Goal: Task Accomplishment & Management: Manage account settings

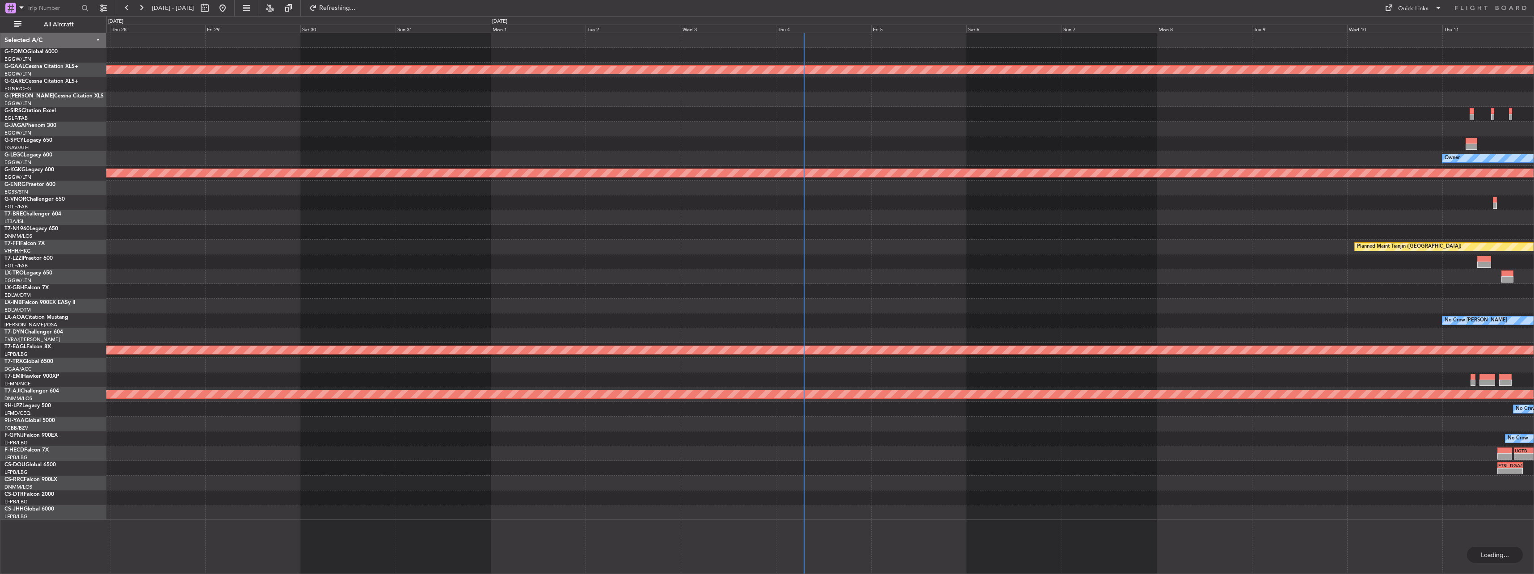
drag, startPoint x: 73, startPoint y: 25, endPoint x: 1015, endPoint y: 145, distance: 949.4
click at [73, 25] on span "All Aircraft" at bounding box center [58, 24] width 71 height 6
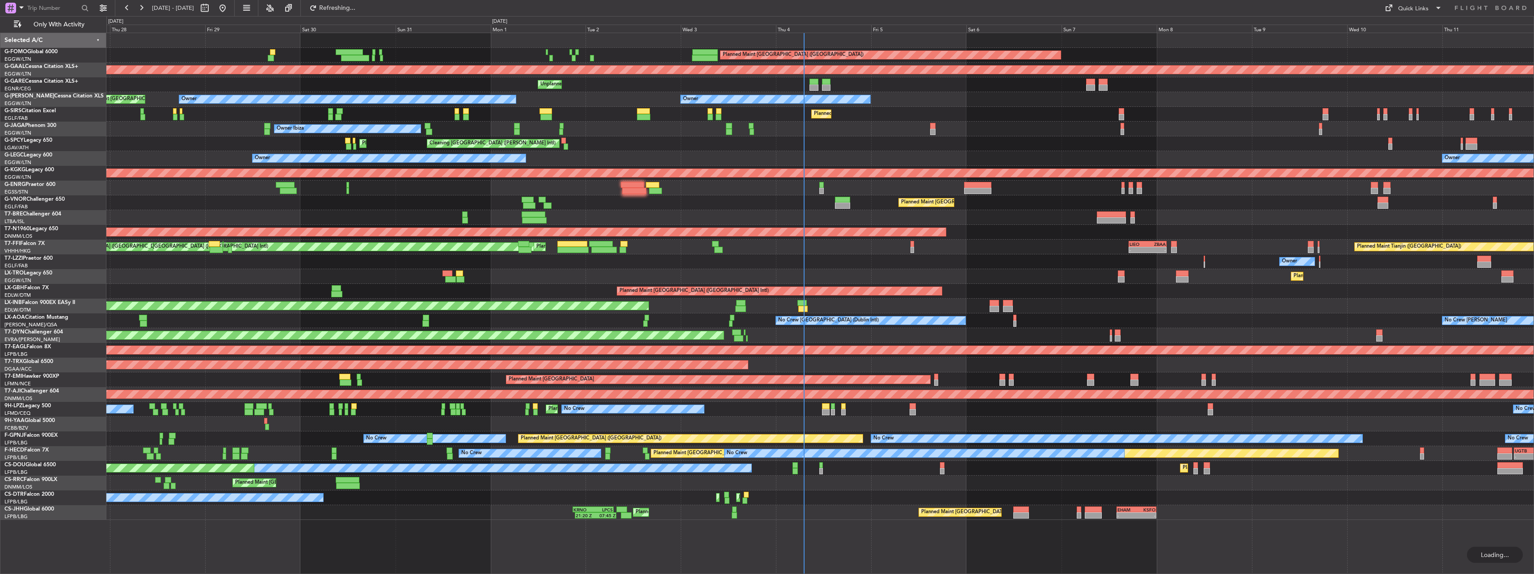
click at [798, 149] on div "Planned Maint [GEOGRAPHIC_DATA] ([GEOGRAPHIC_DATA]) Planned [GEOGRAPHIC_DATA] U…" at bounding box center [819, 276] width 1427 height 487
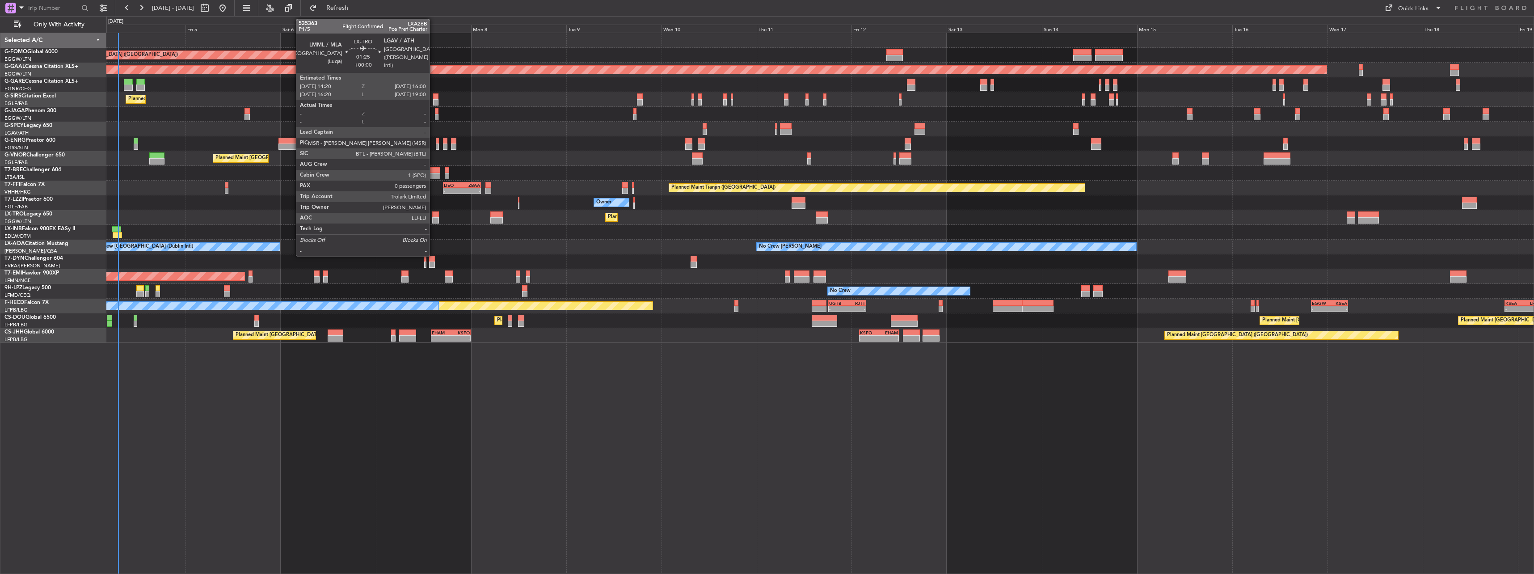
click at [434, 215] on div at bounding box center [435, 214] width 7 height 6
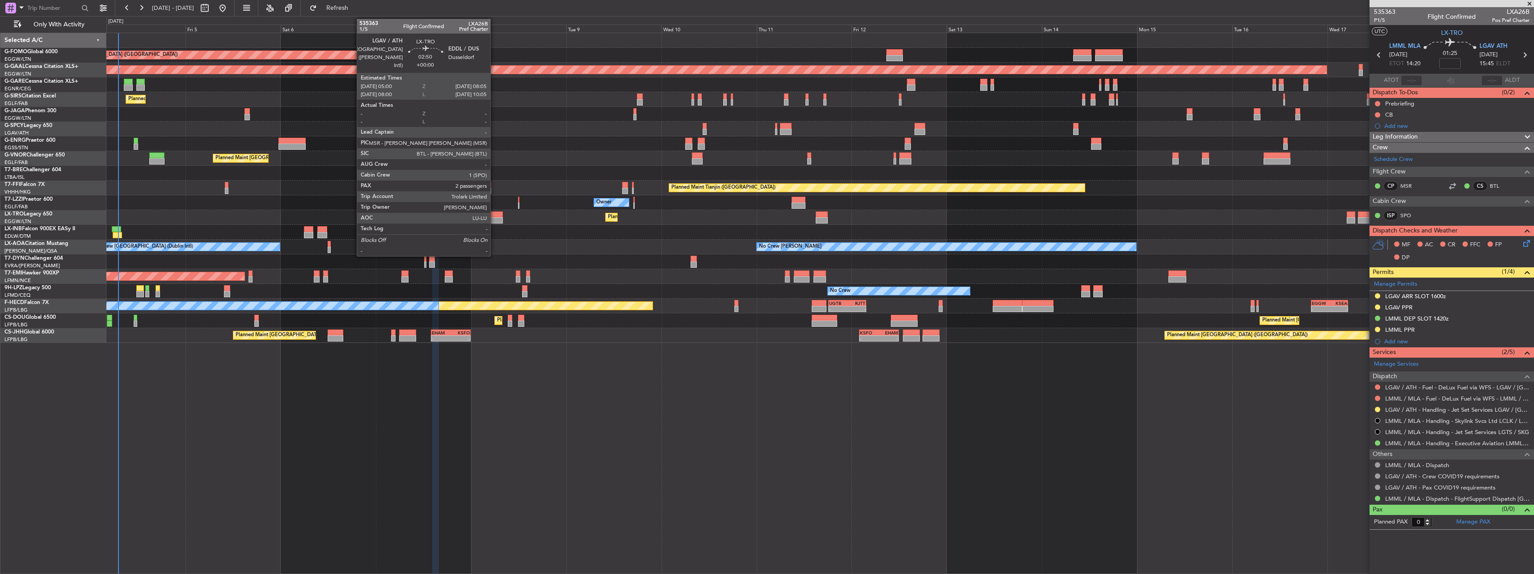
click at [494, 215] on div at bounding box center [496, 214] width 13 height 6
click at [498, 219] on div at bounding box center [496, 220] width 13 height 6
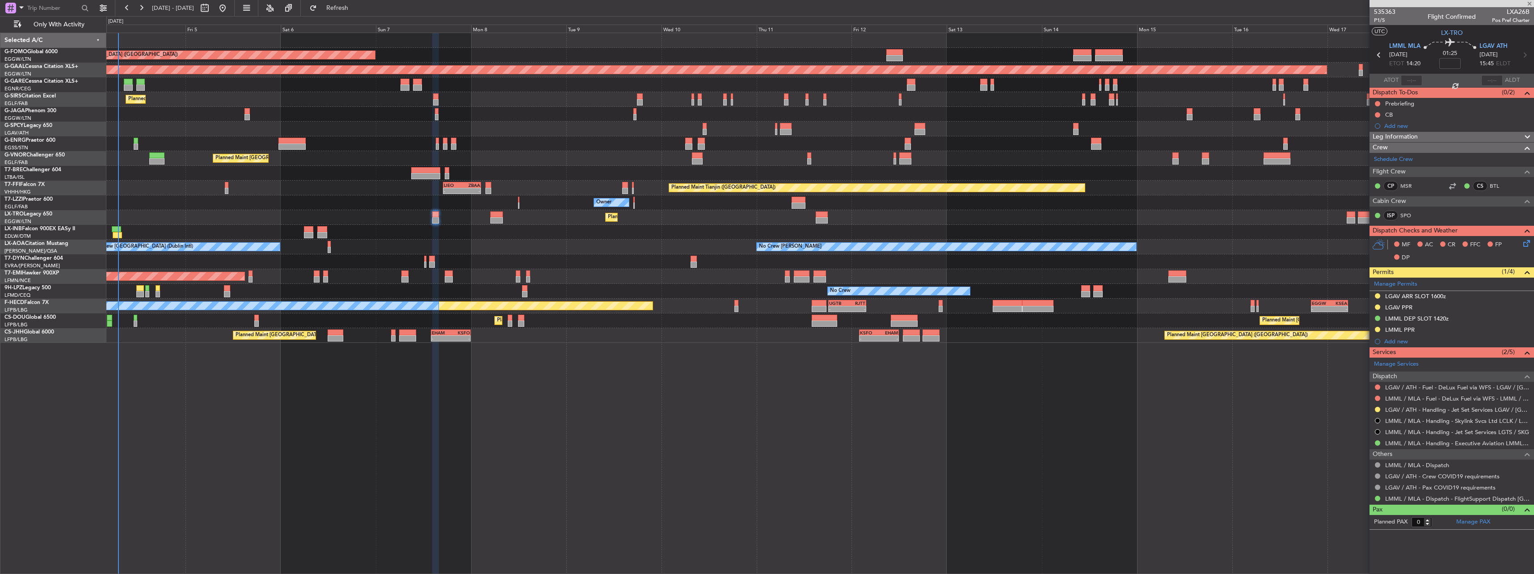
type input "2"
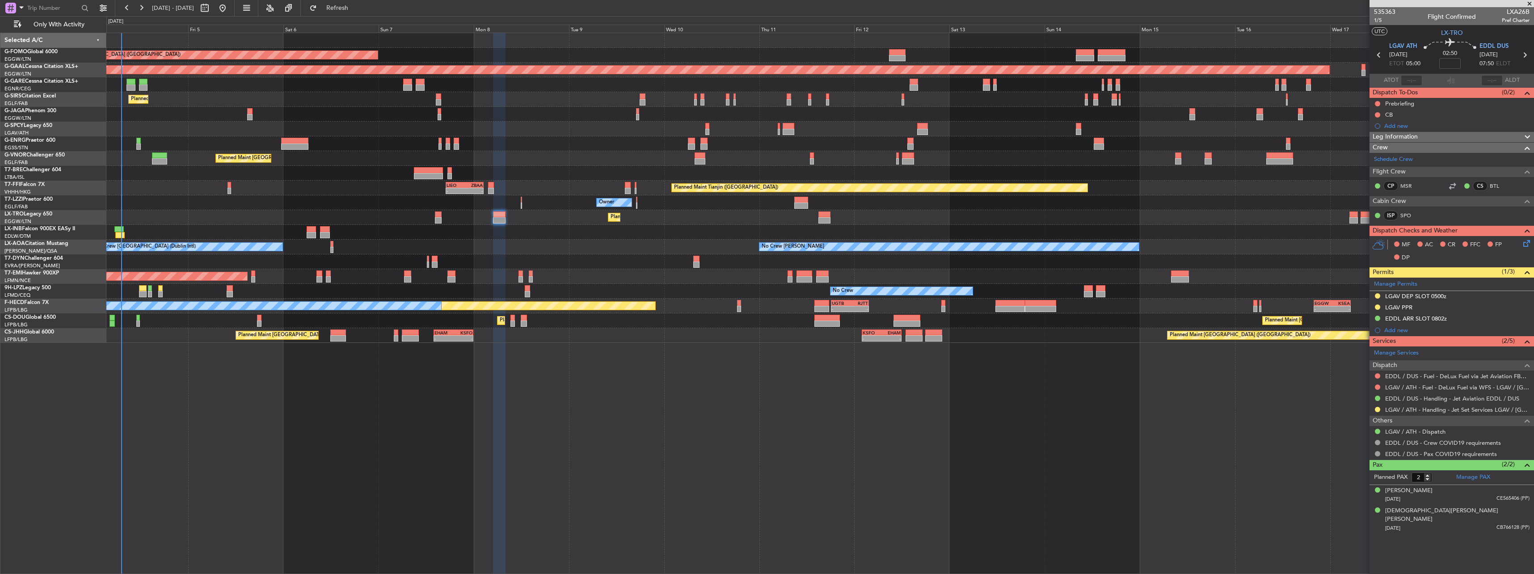
click at [374, 102] on div "Planned Maint [GEOGRAPHIC_DATA] ([GEOGRAPHIC_DATA])" at bounding box center [819, 99] width 1427 height 15
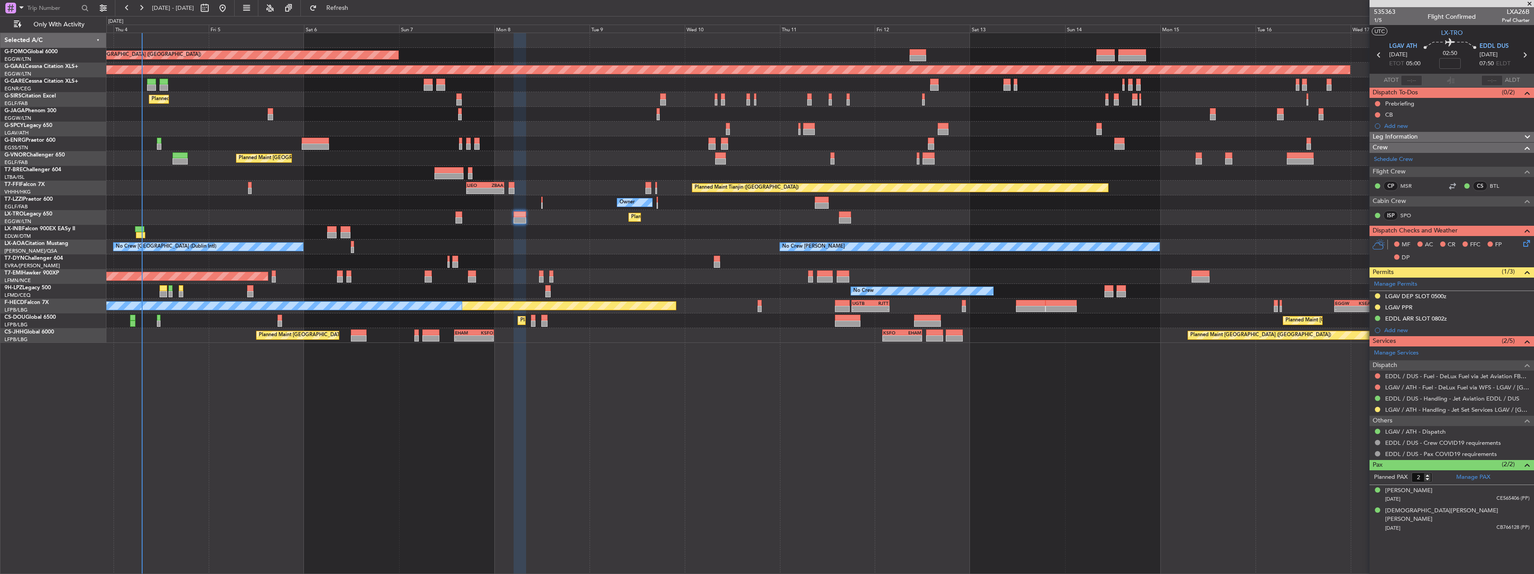
click at [299, 212] on div "Planned Maint Dusseldorf" at bounding box center [819, 217] width 1427 height 15
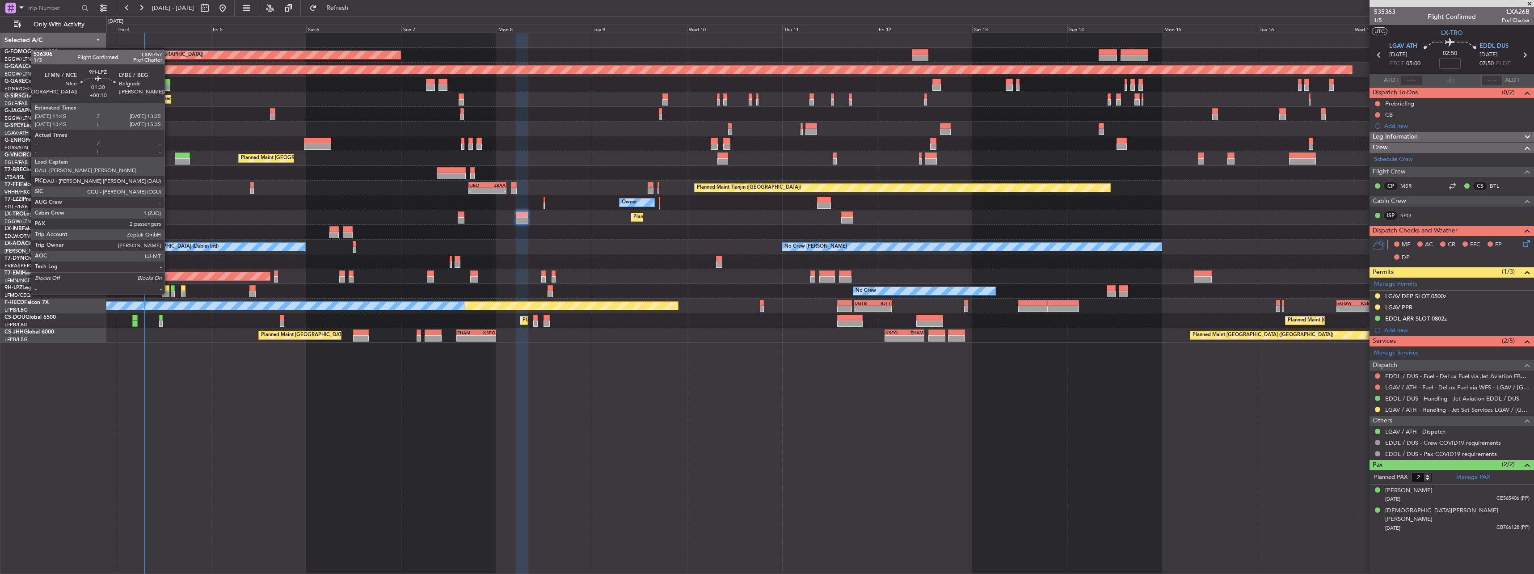
click at [169, 285] on div at bounding box center [166, 288] width 8 height 6
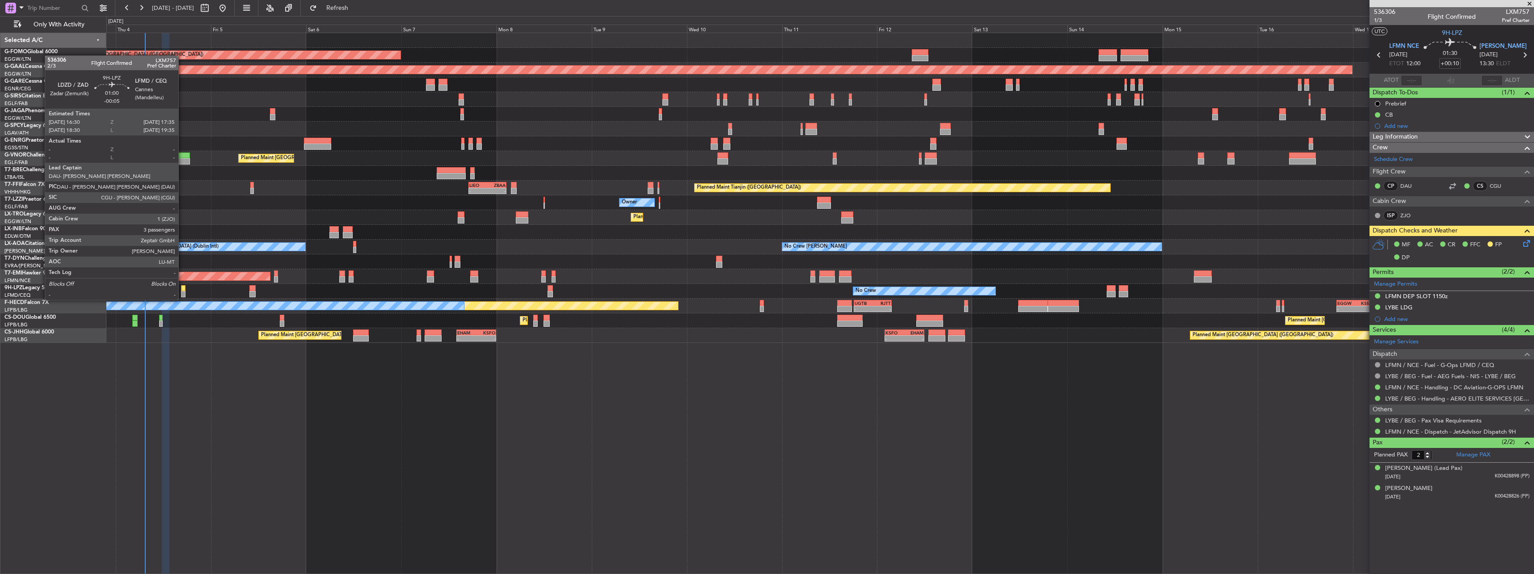
click at [182, 290] on div at bounding box center [183, 288] width 4 height 6
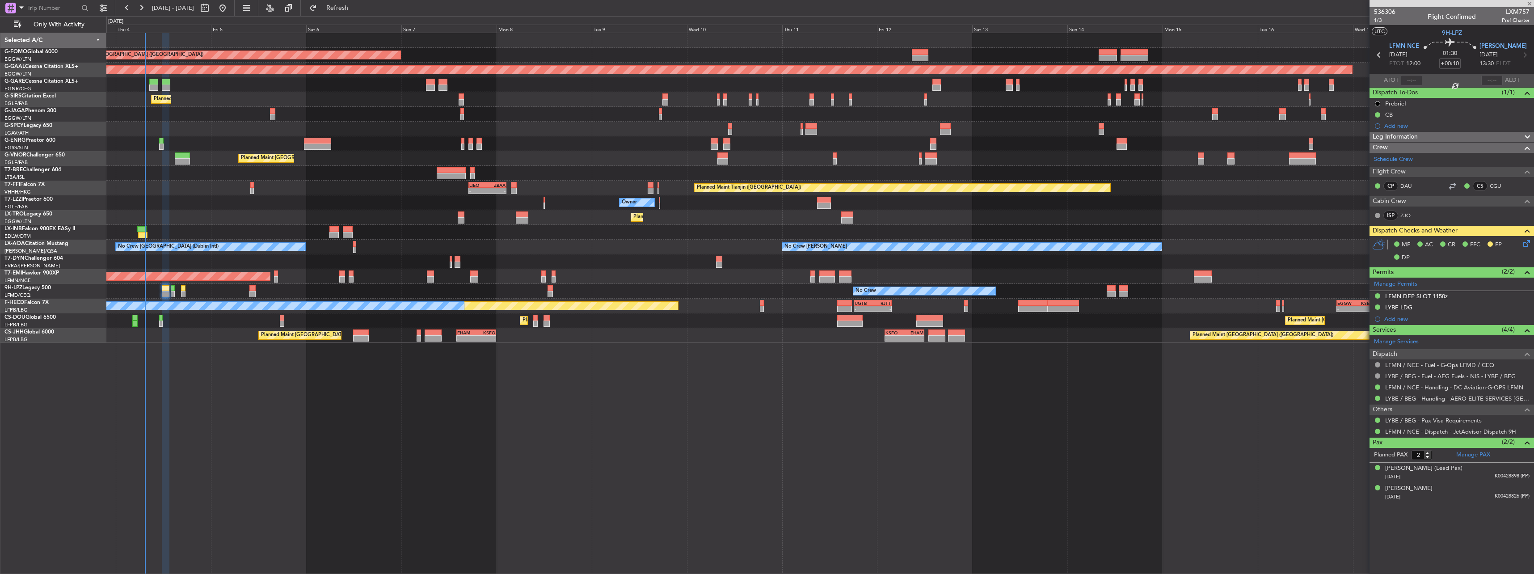
type input "-00:05"
type input "3"
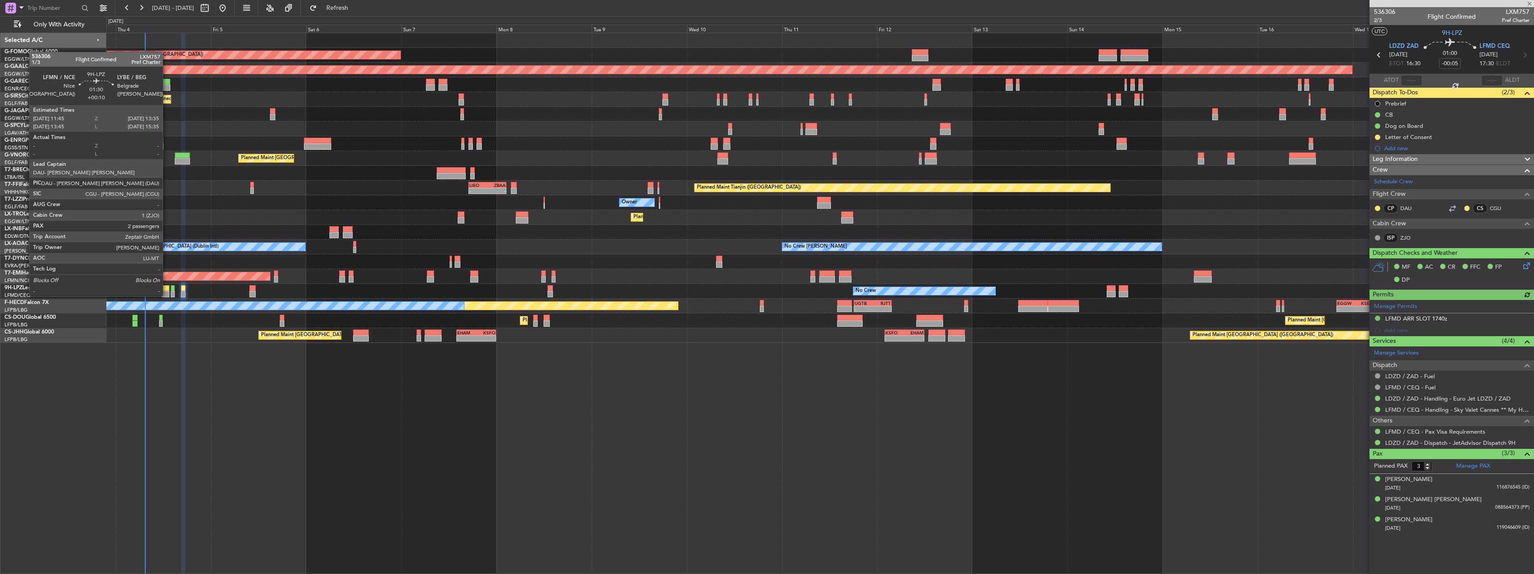
click at [167, 287] on div at bounding box center [166, 288] width 8 height 6
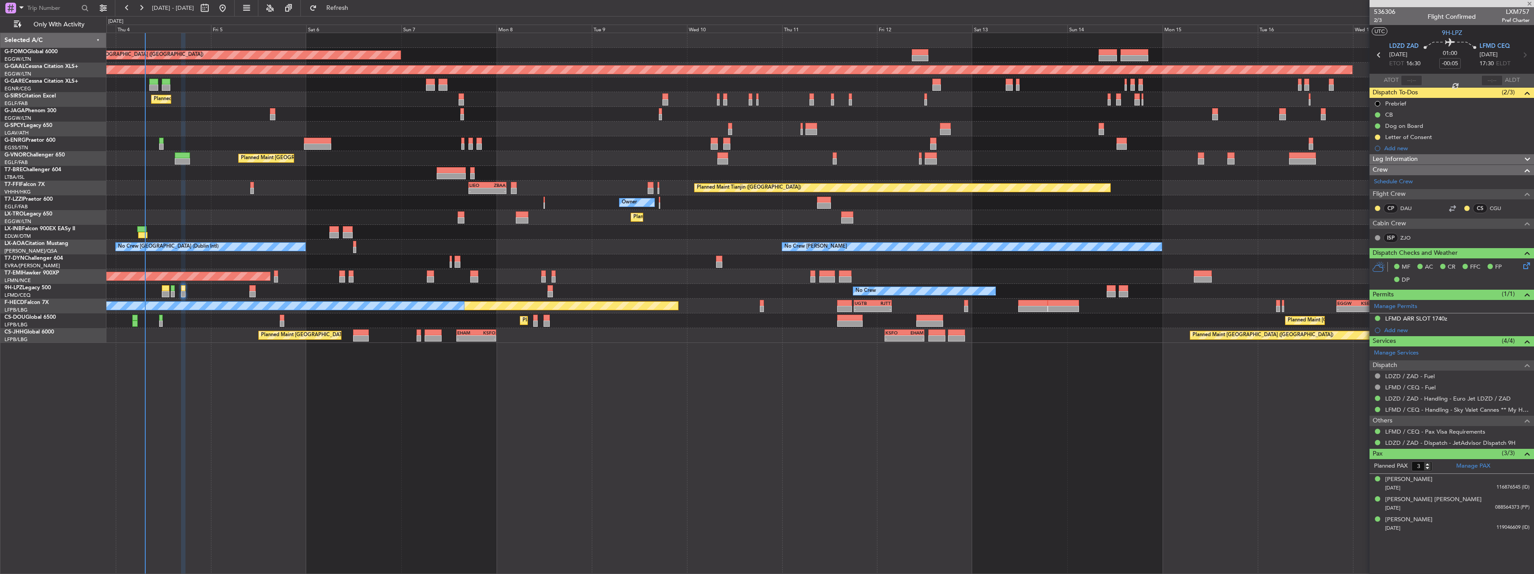
type input "+00:10"
type input "2"
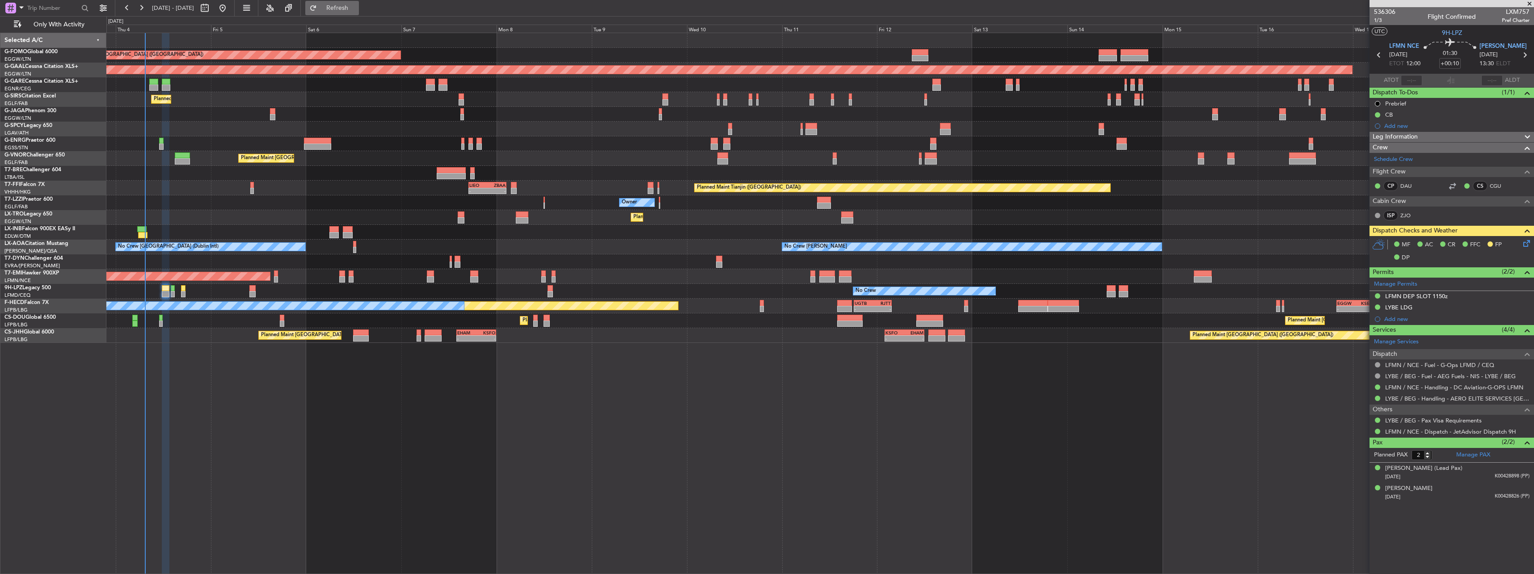
click at [359, 3] on button "Refresh" at bounding box center [332, 8] width 54 height 14
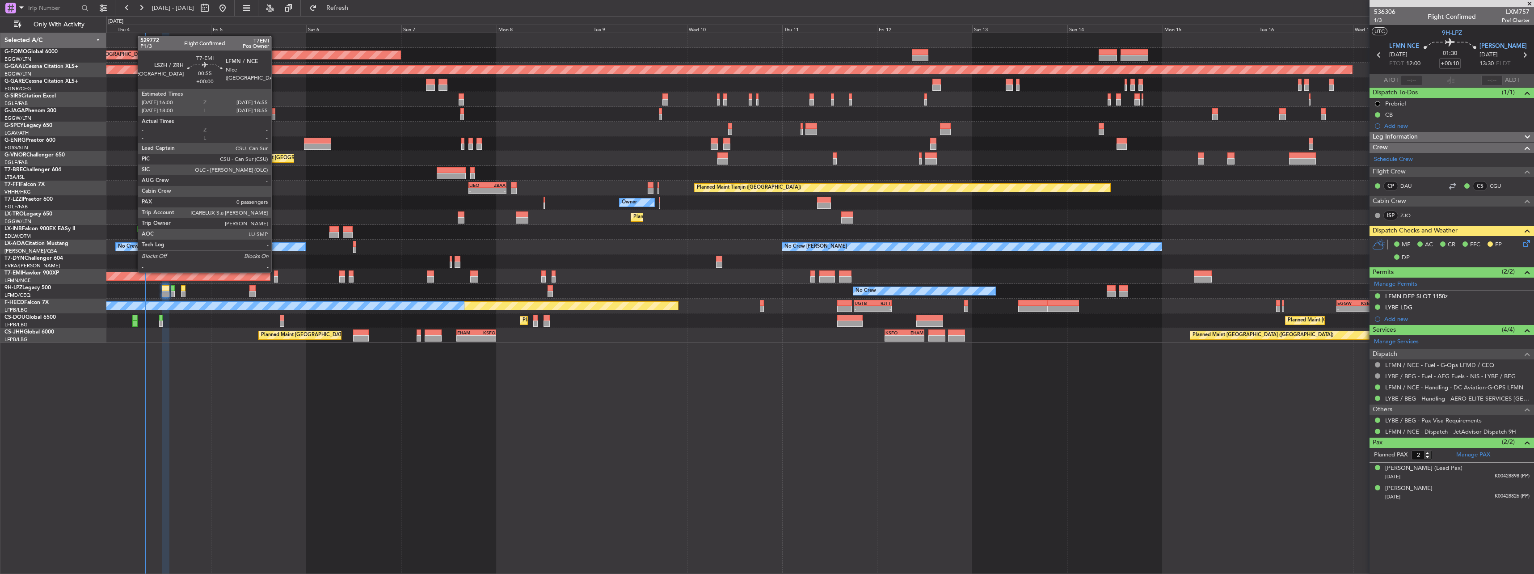
click at [275, 271] on div at bounding box center [276, 273] width 4 height 6
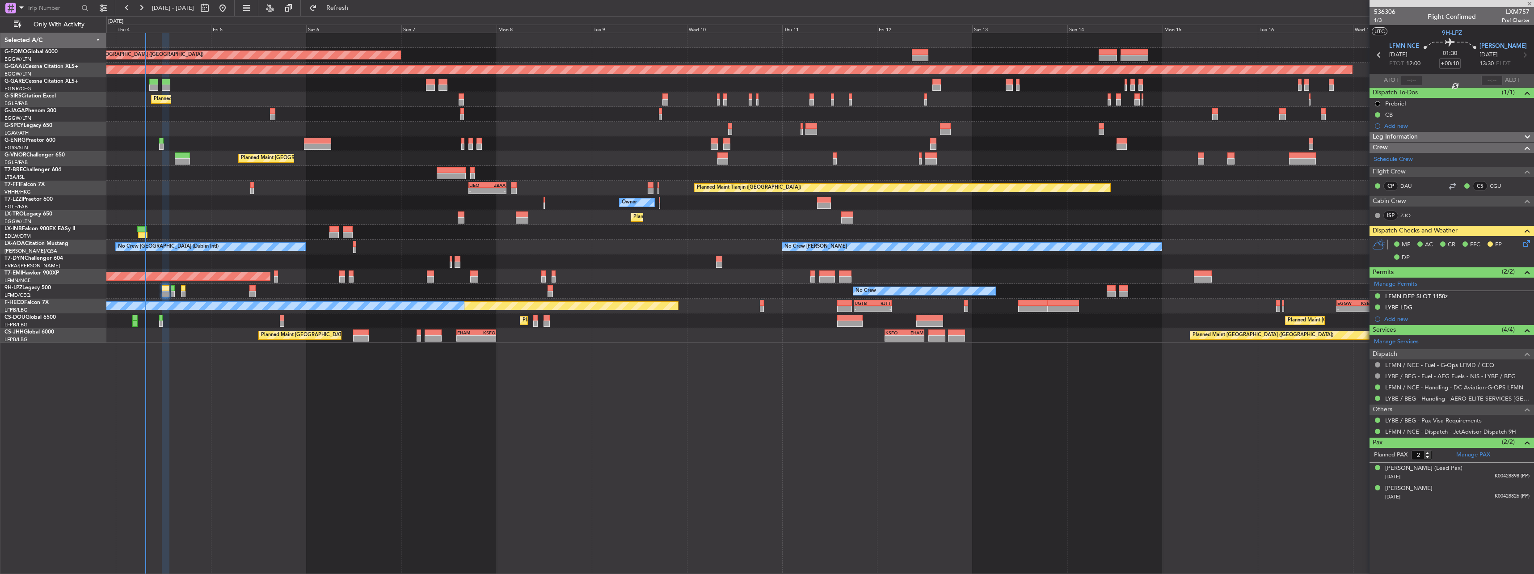
type input "0"
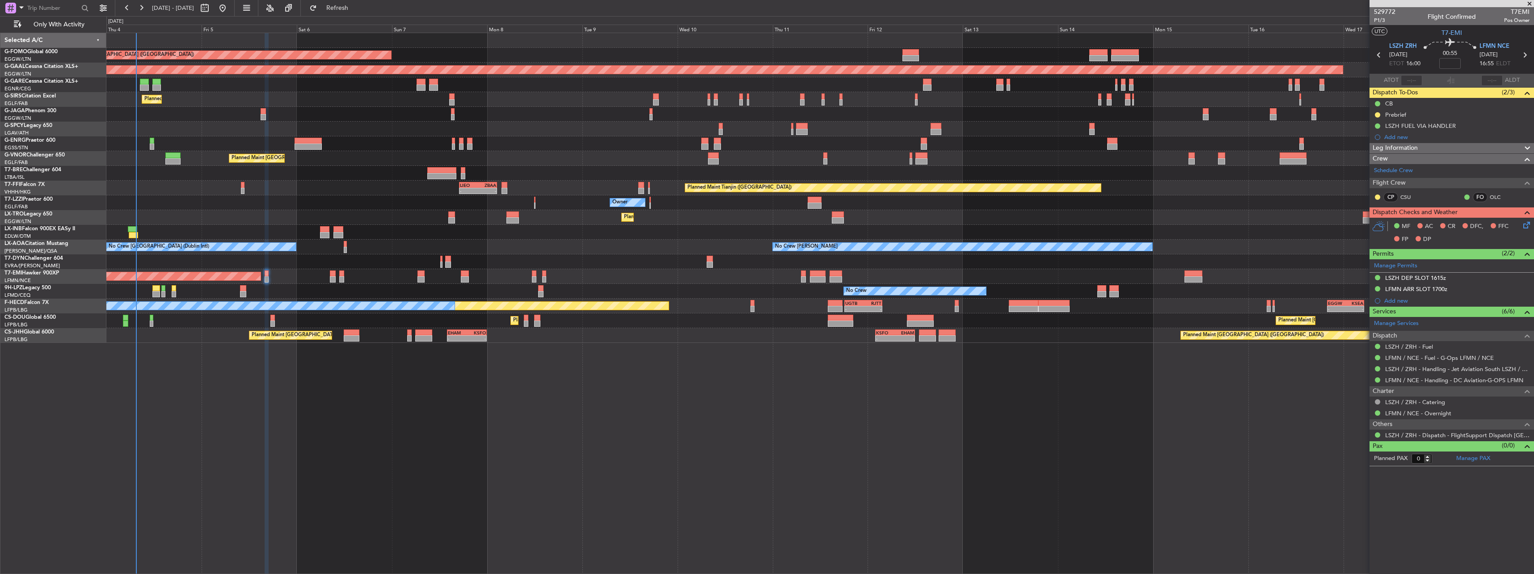
click at [605, 283] on div "Planned Maint [GEOGRAPHIC_DATA]" at bounding box center [819, 276] width 1427 height 15
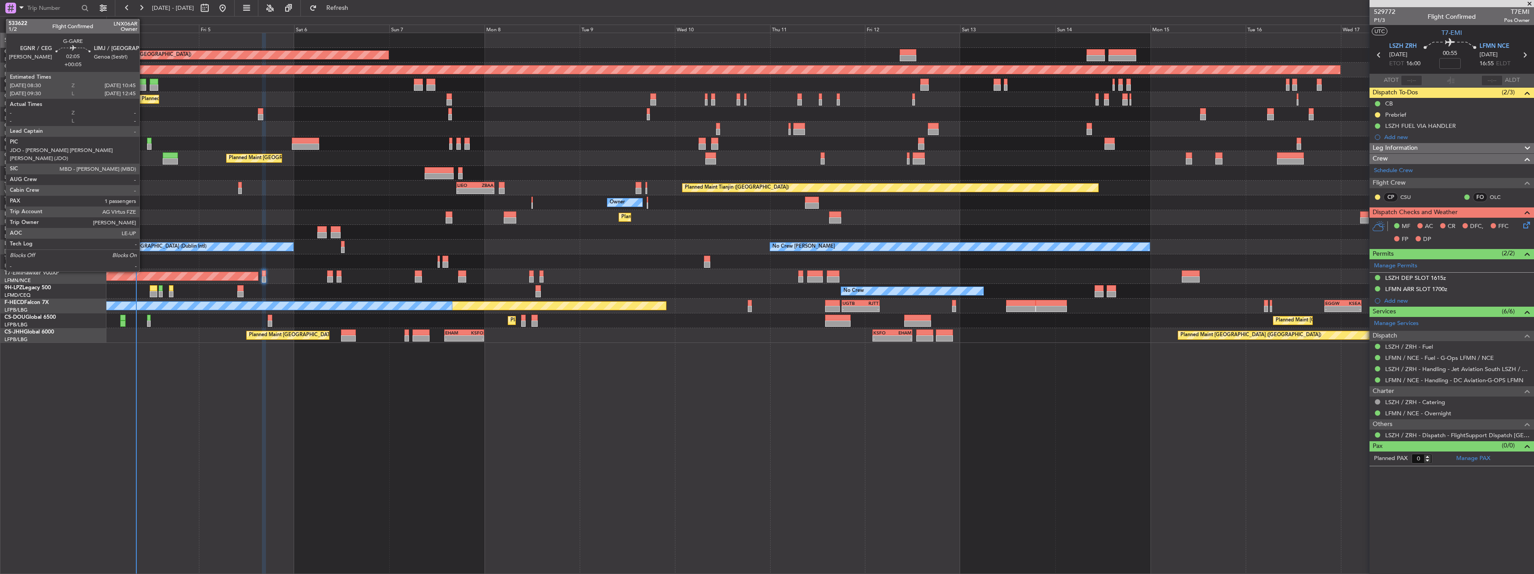
click at [143, 82] on div at bounding box center [141, 82] width 9 height 6
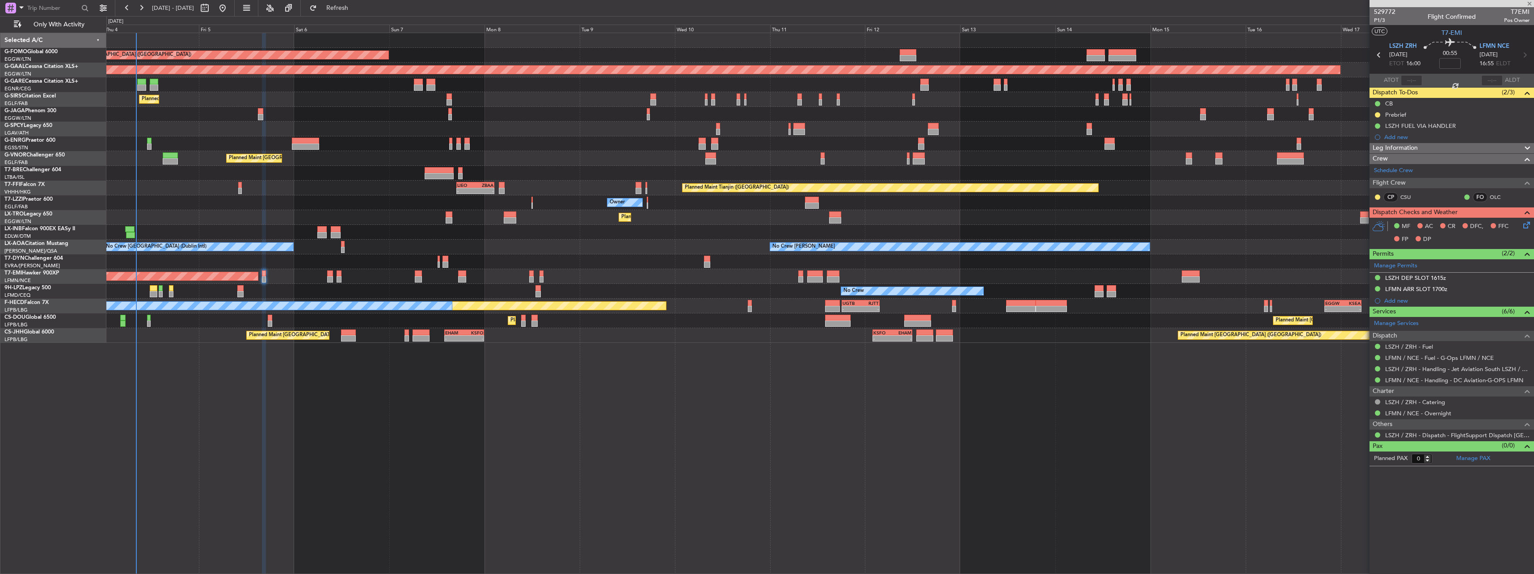
type input "+00:05"
type input "1"
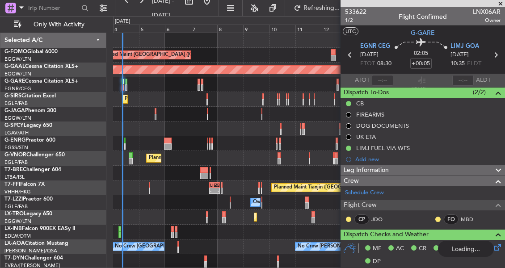
type input "08:24"
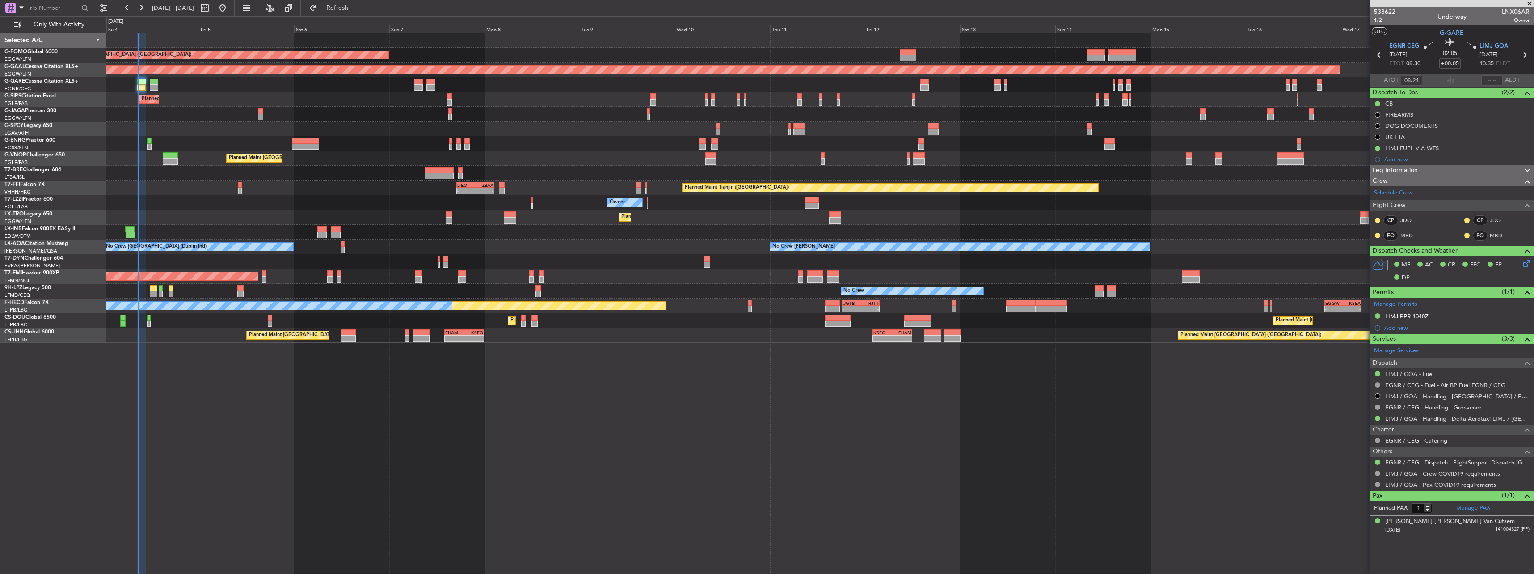
click at [233, 253] on div "Planned Maint London (Luton) Planned Maint Dusseldorf Unplanned Maint Chester P…" at bounding box center [819, 188] width 1427 height 310
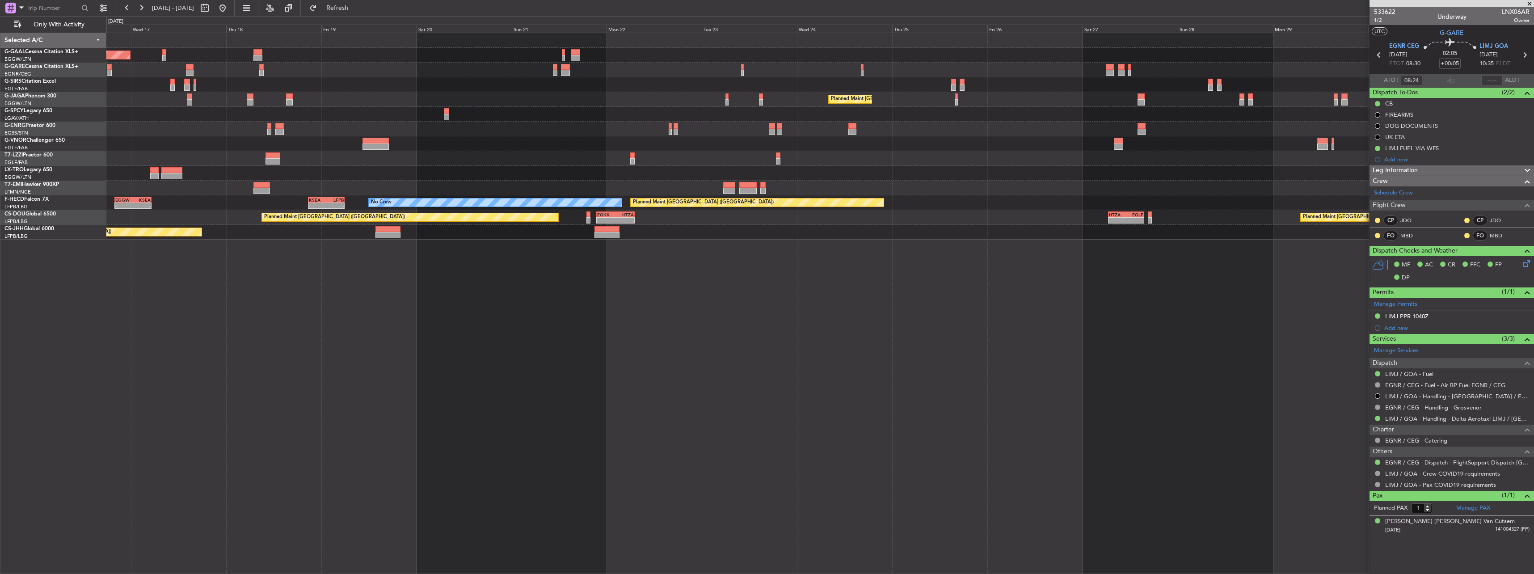
click at [90, 167] on div "Planned Maint Dusseldorf Planned Maint London (Luton) Planned Maint Paris (Le B…" at bounding box center [767, 295] width 1534 height 558
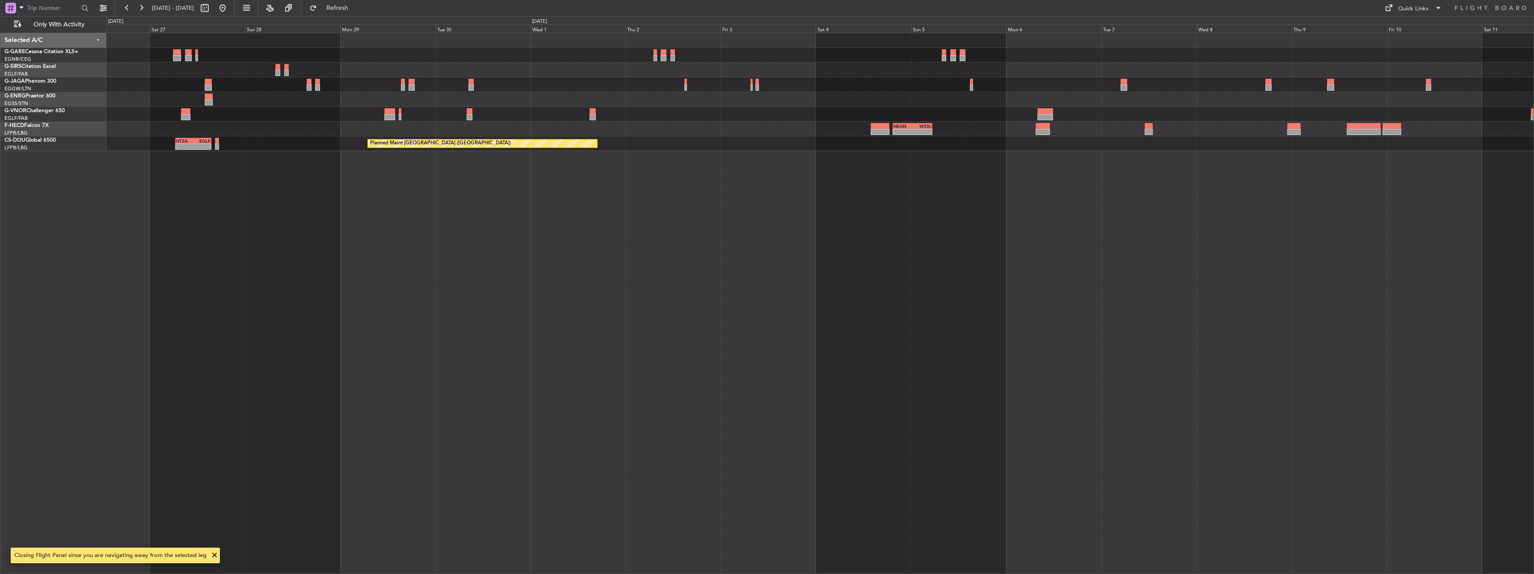
click at [270, 120] on div "Planned Maint London (Luton) - - HEGN 19:30 Z WSSL 05:25 Z Planned Maint Paris …" at bounding box center [819, 92] width 1427 height 118
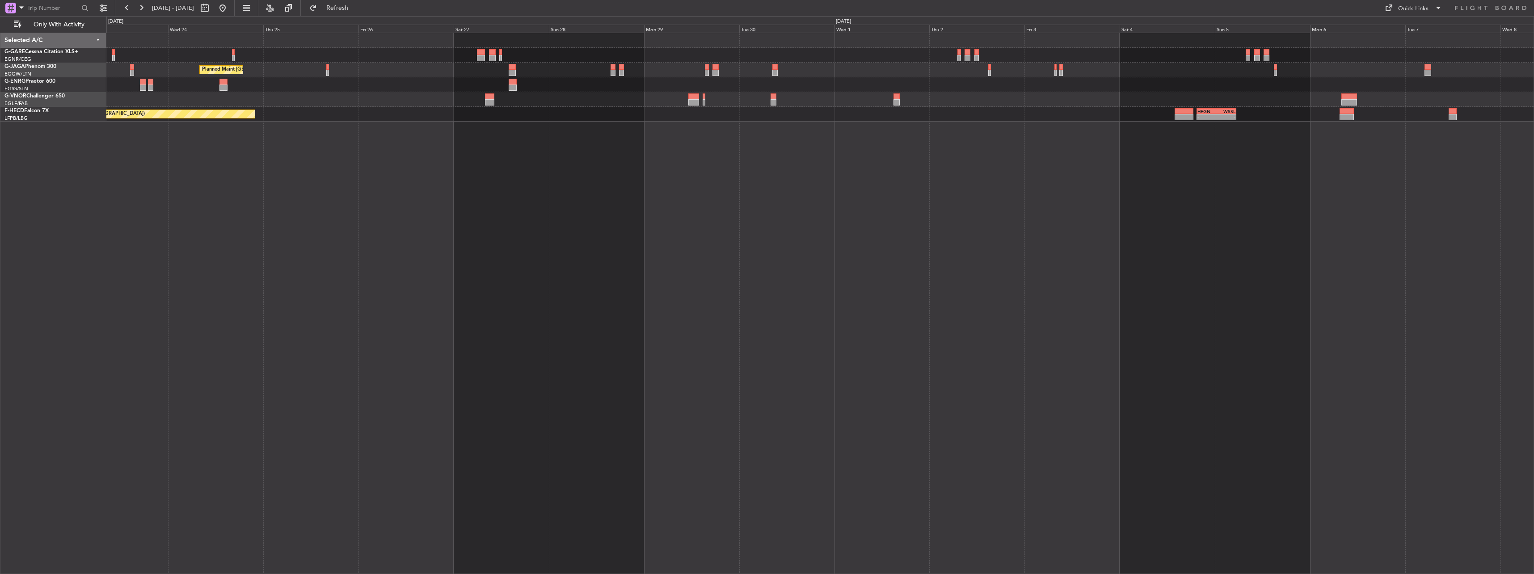
click at [1233, 195] on div "Planned Maint London (Luton) - - HEGN 19:30 Z WSSL 05:25 Z Planned Maint Paris …" at bounding box center [820, 303] width 1428 height 541
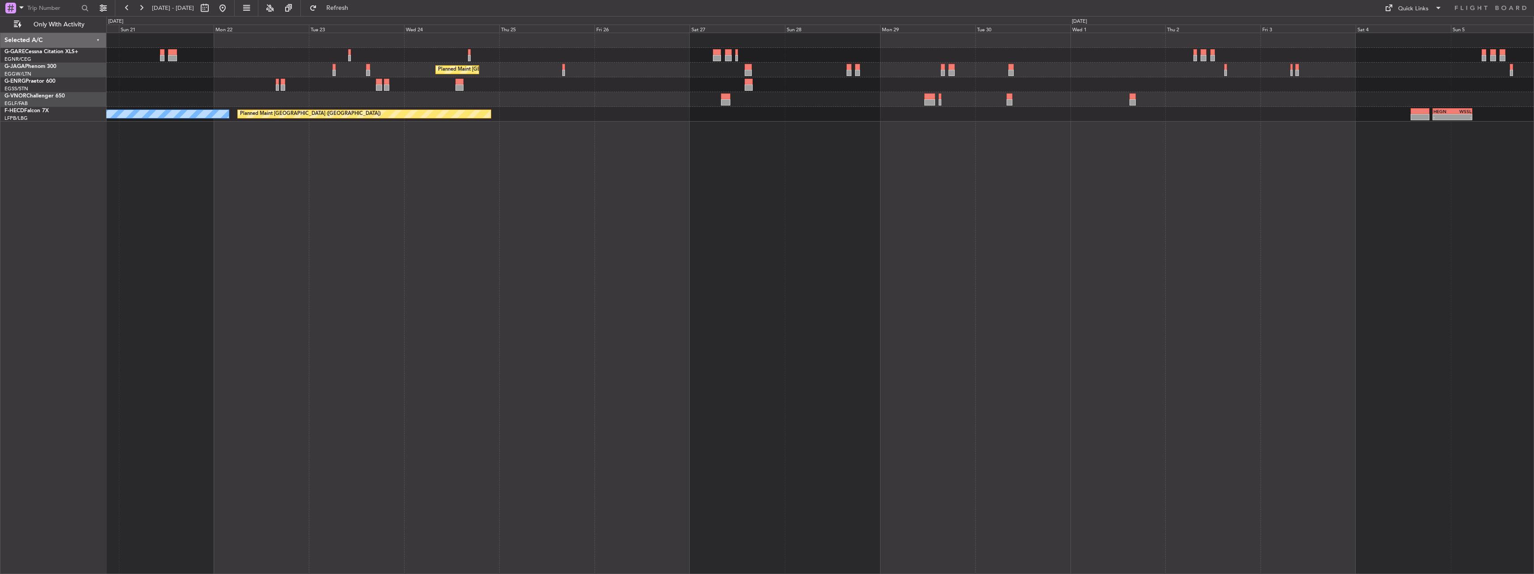
click at [1411, 180] on div "Planned Maint London (Luton) - - HEGN 19:30 Z WSSL 05:25 Z Planned Maint Paris …" at bounding box center [820, 303] width 1428 height 541
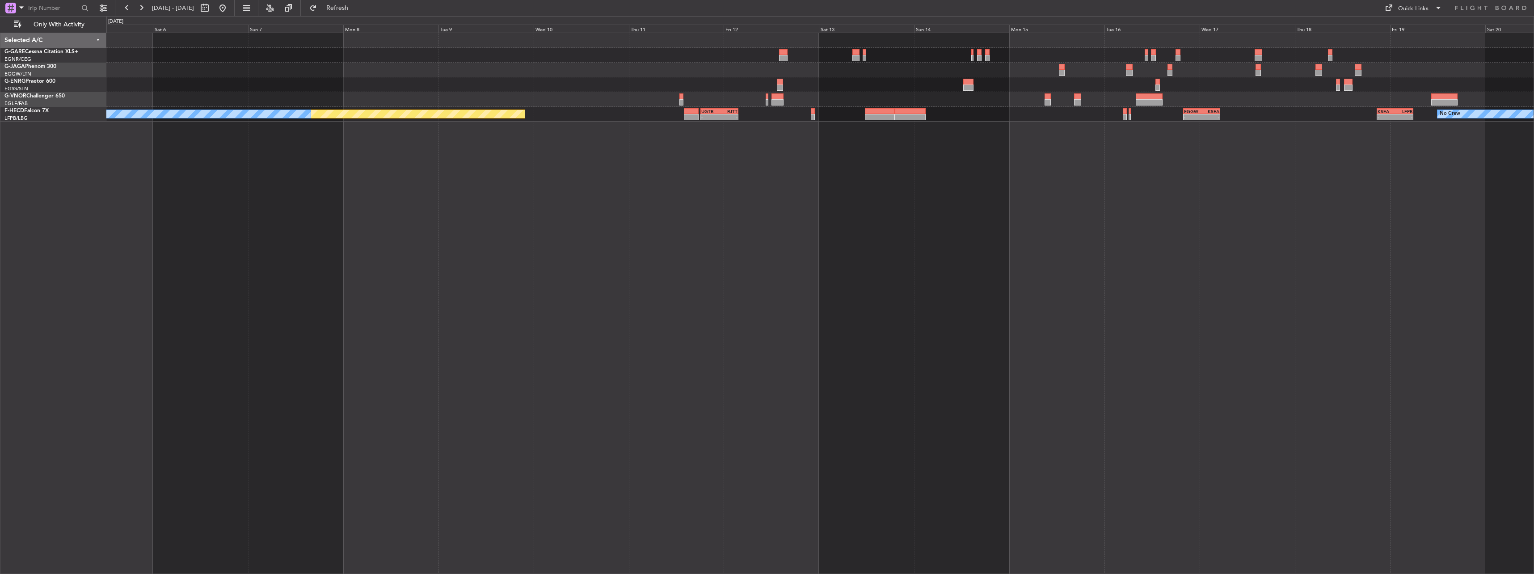
click at [1534, 189] on html "30 Sep 2025 - 15 Oct 2025 Refresh Quick Links Only With Activity No Crew - - KS…" at bounding box center [767, 287] width 1534 height 574
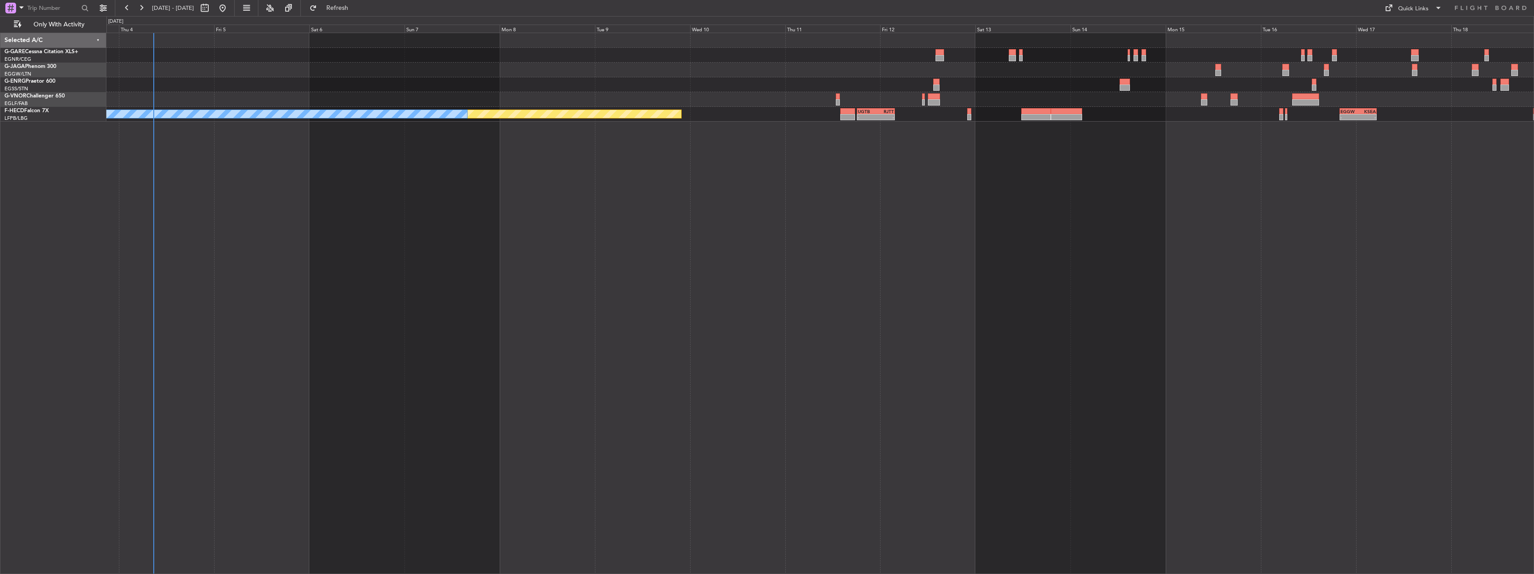
click at [828, 194] on div "UGTB 18:15 Z RJTT 03:45 Z - - Planned Maint Paris (Le Bourget) No Crew - - EGGW…" at bounding box center [820, 303] width 1428 height 541
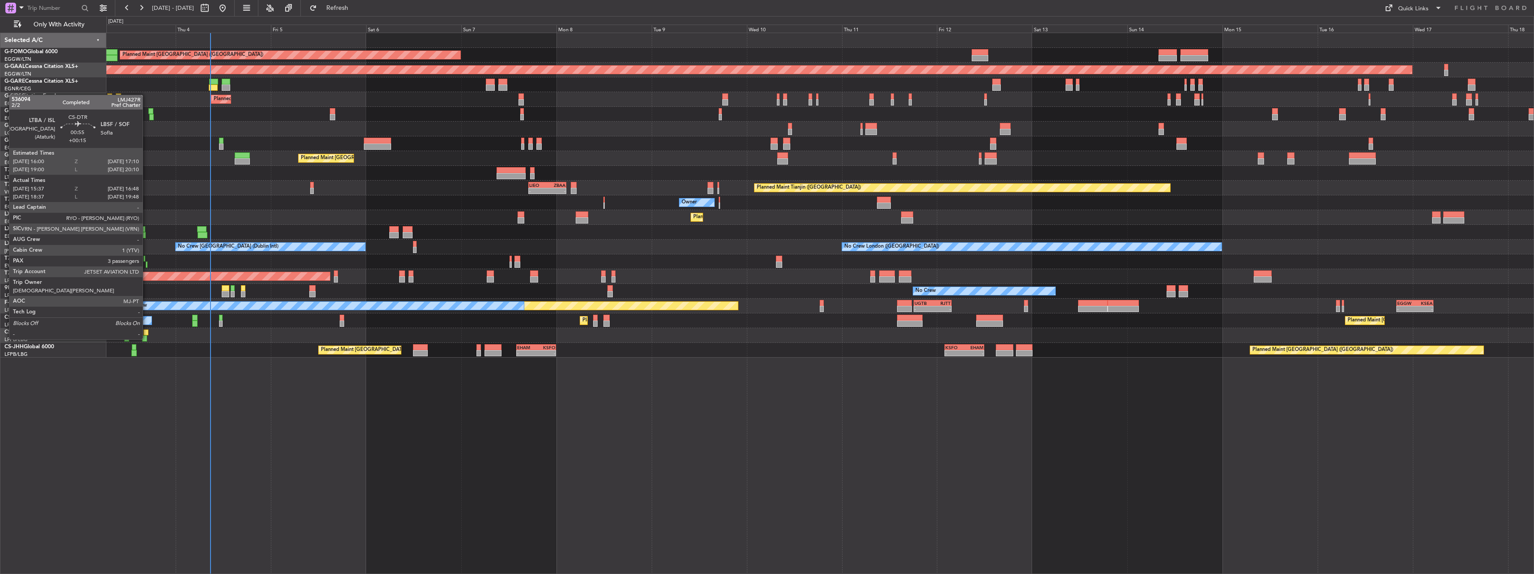
click at [147, 330] on div at bounding box center [145, 332] width 5 height 6
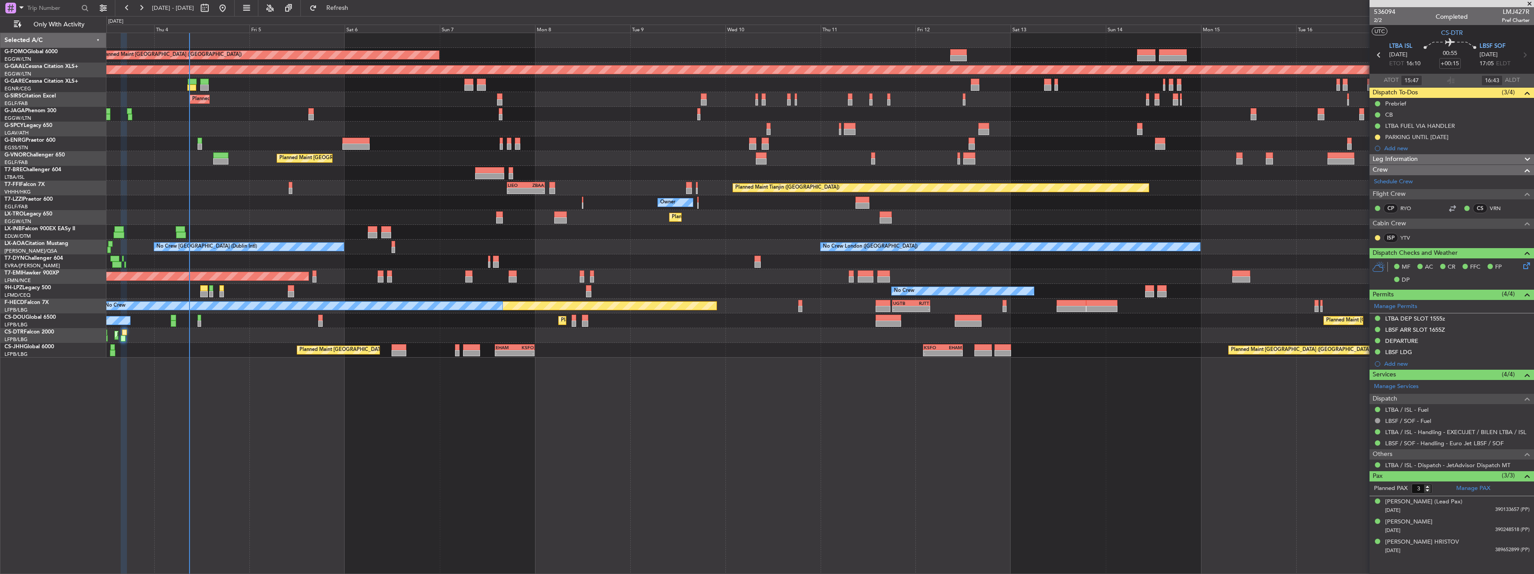
click at [603, 461] on div "Planned Maint London (Luton) Planned Maint Dusseldorf Unplanned Maint Chester P…" at bounding box center [820, 303] width 1428 height 541
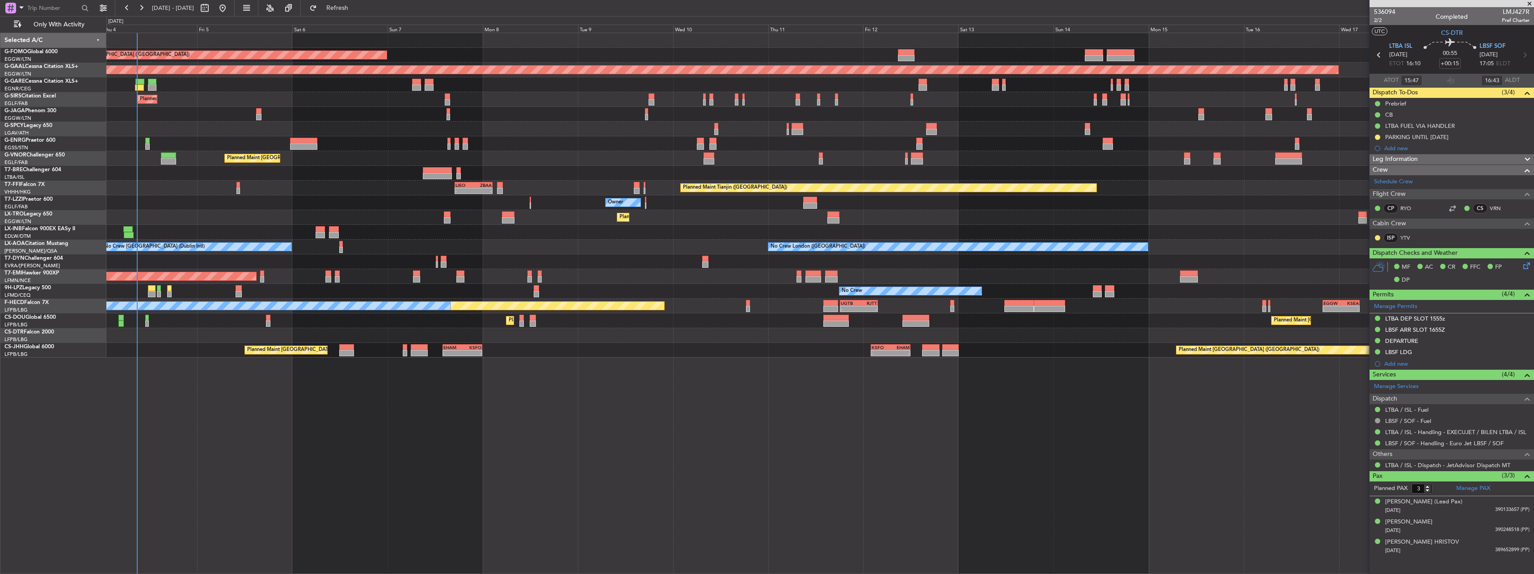
click at [551, 466] on div "Planned Maint London (Luton) Planned Maint Dusseldorf Unplanned Maint Chester P…" at bounding box center [820, 303] width 1428 height 541
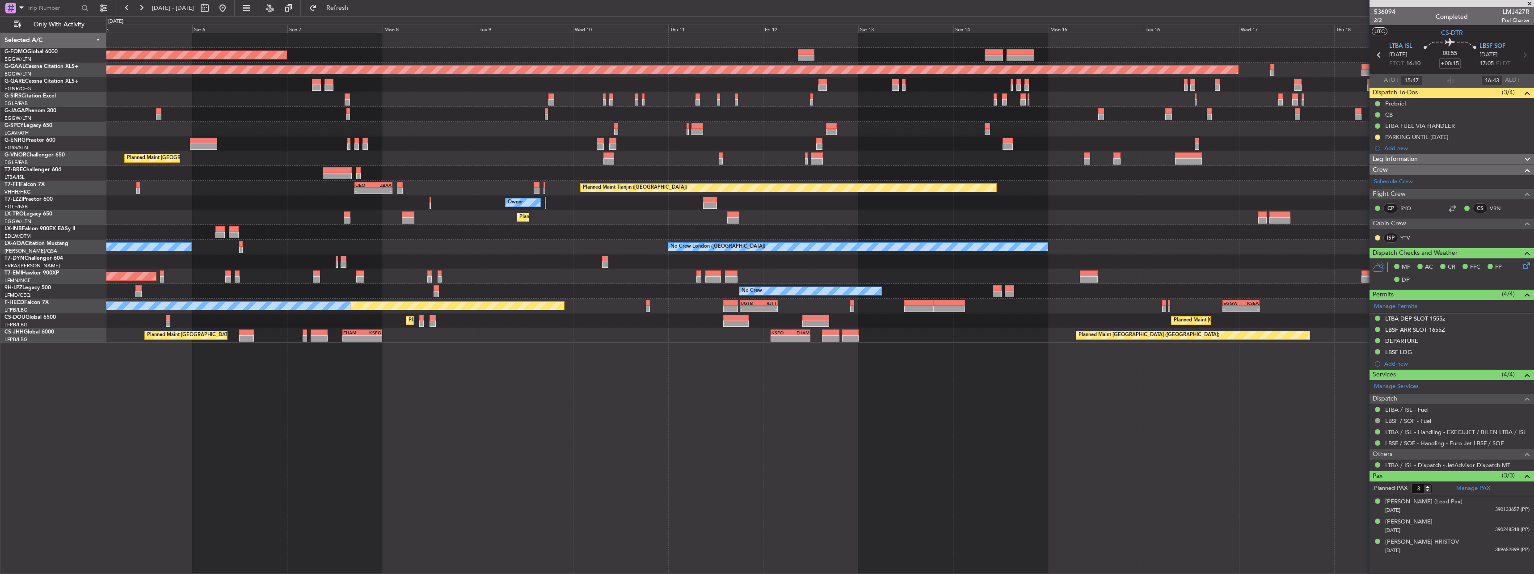
click at [1131, 320] on div "Planned Maint London (Luton) Planned Maint Dusseldorf Unplanned Maint Chester P…" at bounding box center [819, 188] width 1427 height 310
click at [353, 10] on span "Refresh" at bounding box center [338, 8] width 38 height 6
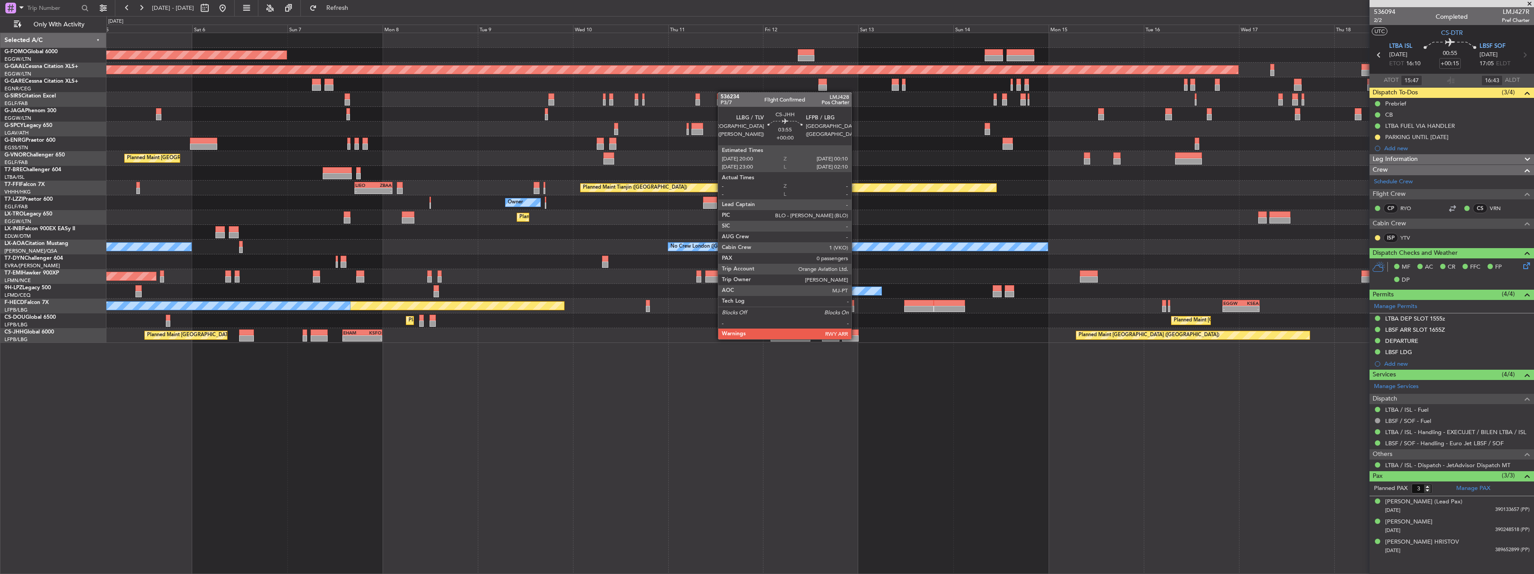
click at [856, 338] on div at bounding box center [850, 338] width 17 height 6
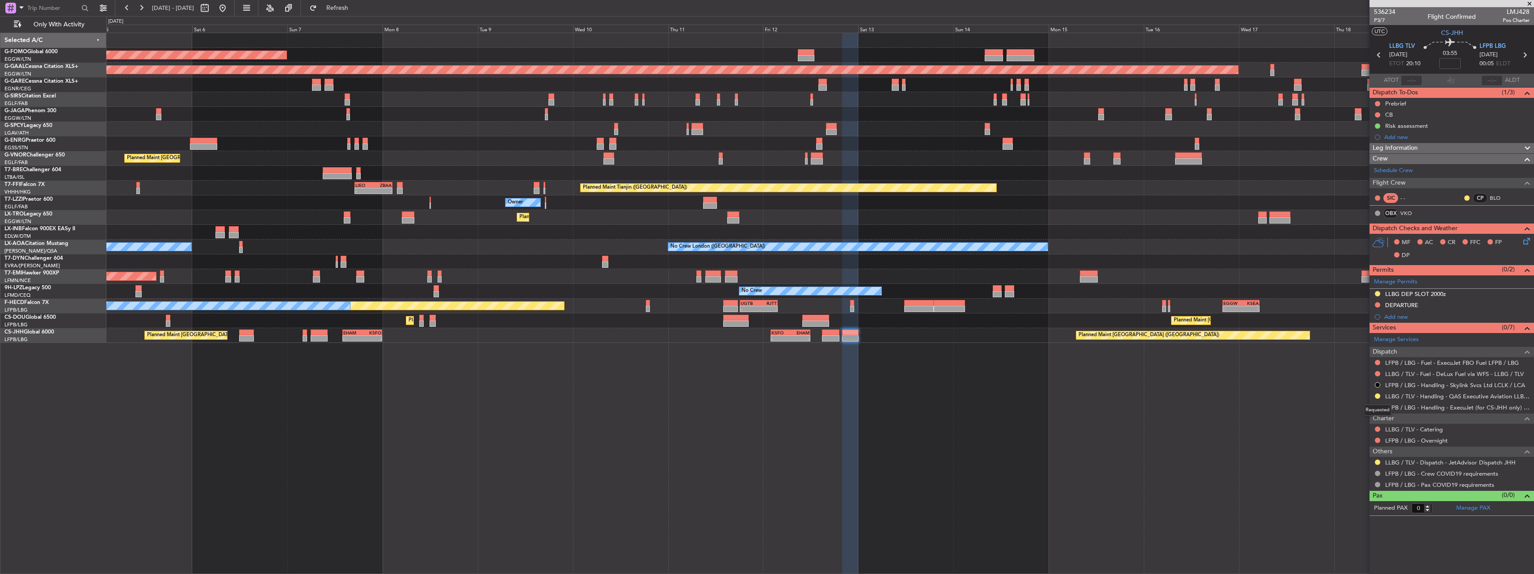
click at [1377, 409] on div "Requested" at bounding box center [1378, 410] width 28 height 11
click at [1377, 405] on button at bounding box center [1377, 407] width 5 height 5
click at [1347, 516] on span "Confirmed" at bounding box center [1352, 513] width 28 height 9
click at [1380, 463] on button at bounding box center [1377, 461] width 5 height 5
click at [1357, 447] on span "Confirmed" at bounding box center [1352, 448] width 28 height 9
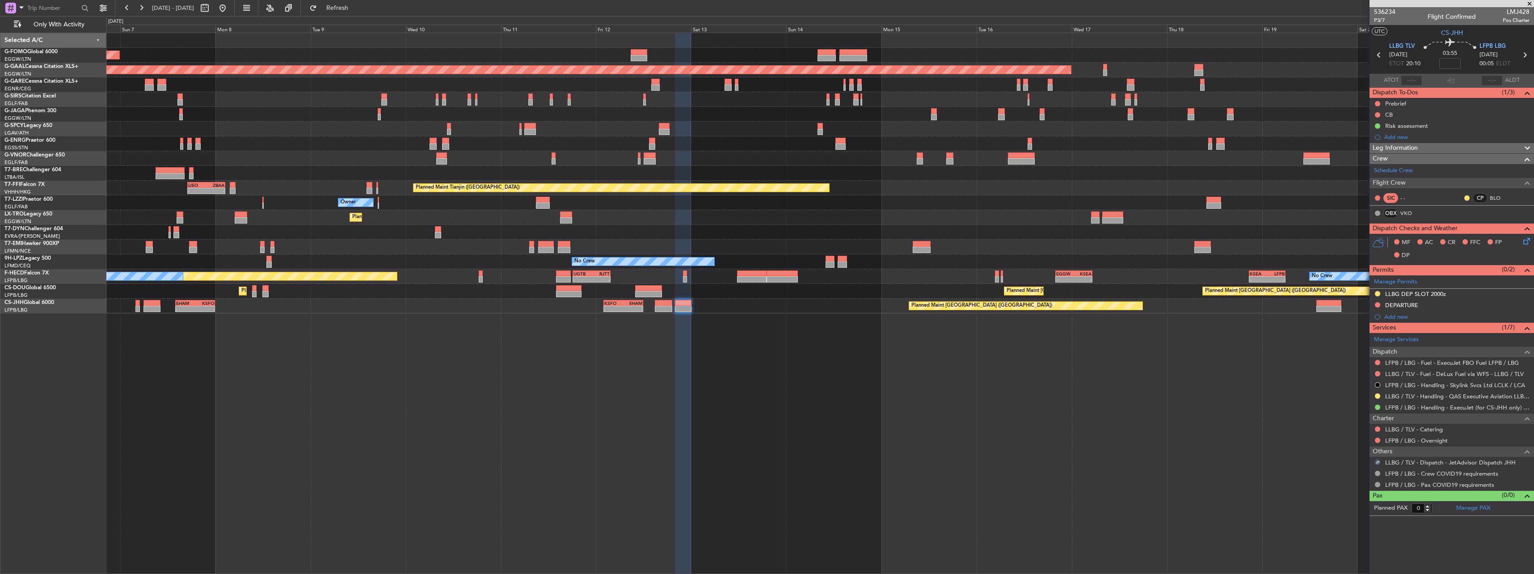
click at [1315, 305] on div "Planned Maint Paris (Le Bourget) - - EHAM 14:00 Z KSFO 00:00 Z - - KSFO 02:00 Z…" at bounding box center [819, 306] width 1427 height 15
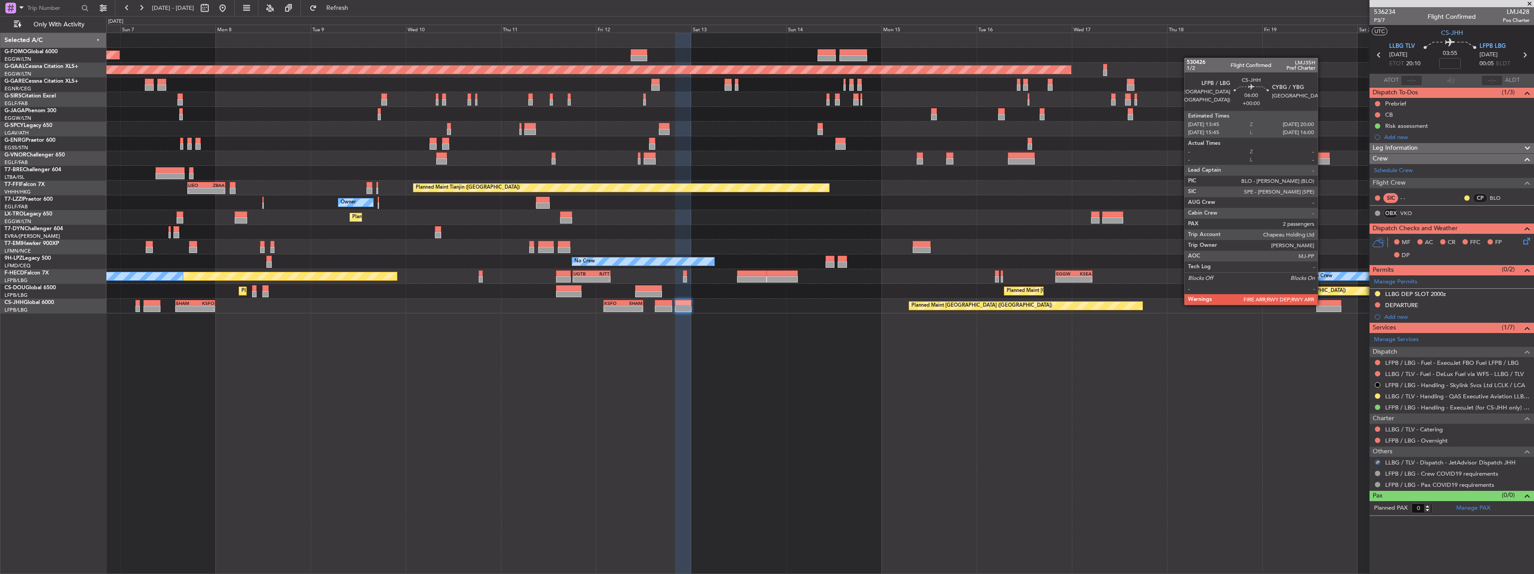
click at [1322, 304] on div at bounding box center [1328, 303] width 25 height 6
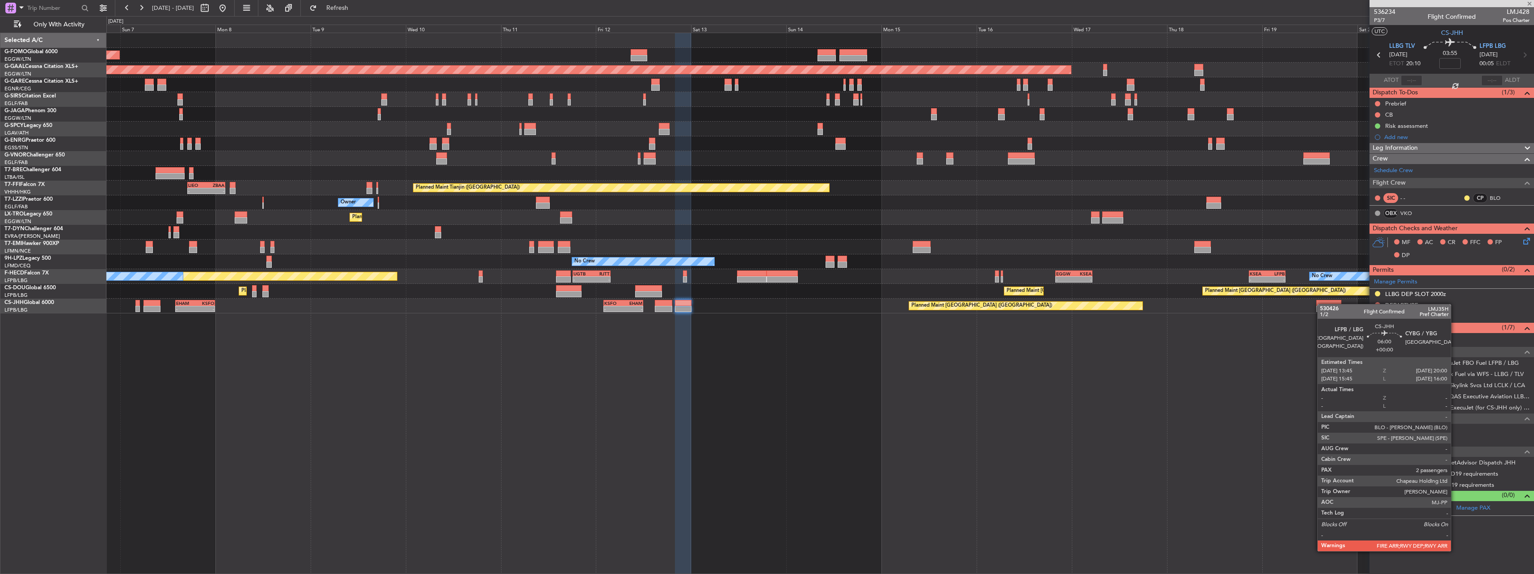
type input "2"
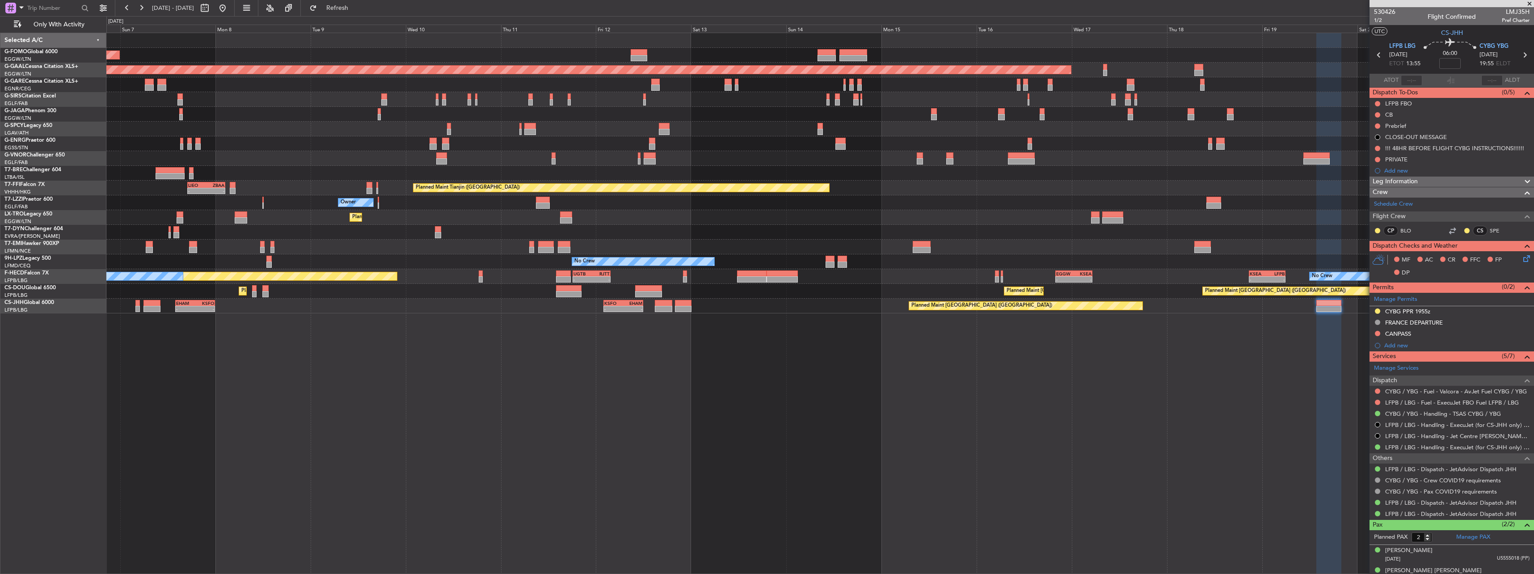
click at [1189, 427] on div "Planned Maint London (Luton) Planned Maint Dusseldorf Planned Maint London (Far…" at bounding box center [820, 303] width 1428 height 541
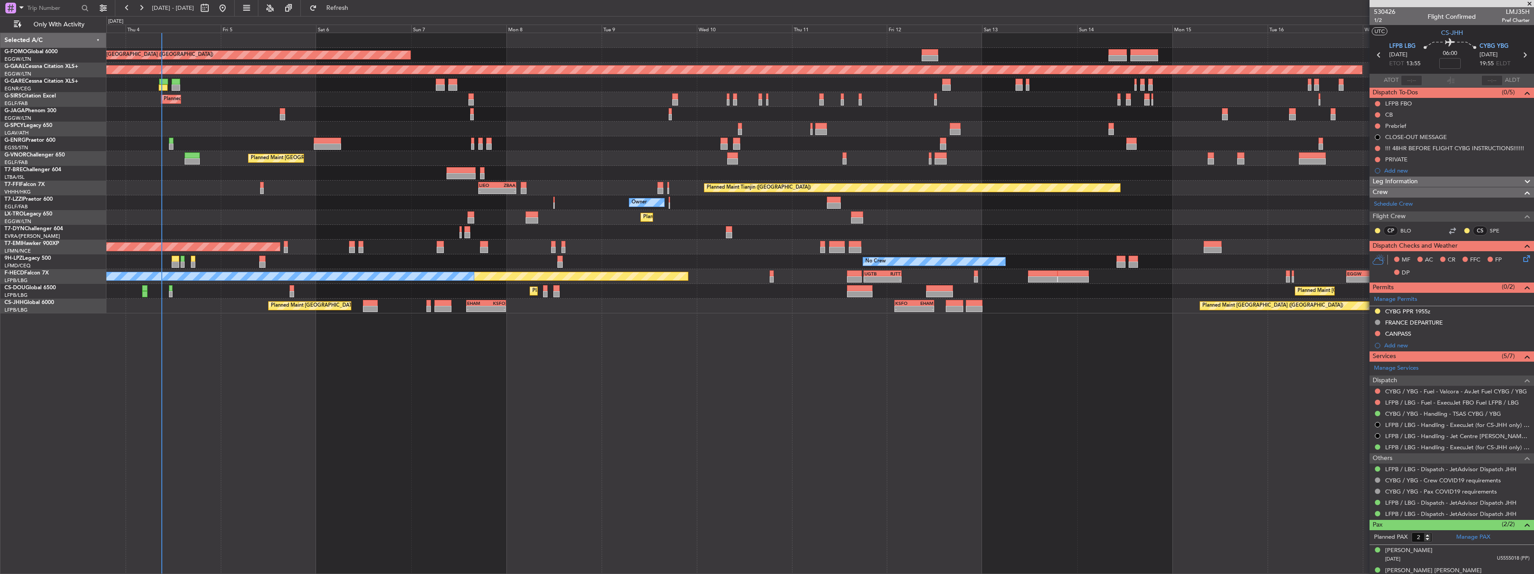
click at [752, 441] on div "Planned Maint London (Luton) Planned Maint Dusseldorf Unplanned Maint Chester P…" at bounding box center [820, 303] width 1428 height 541
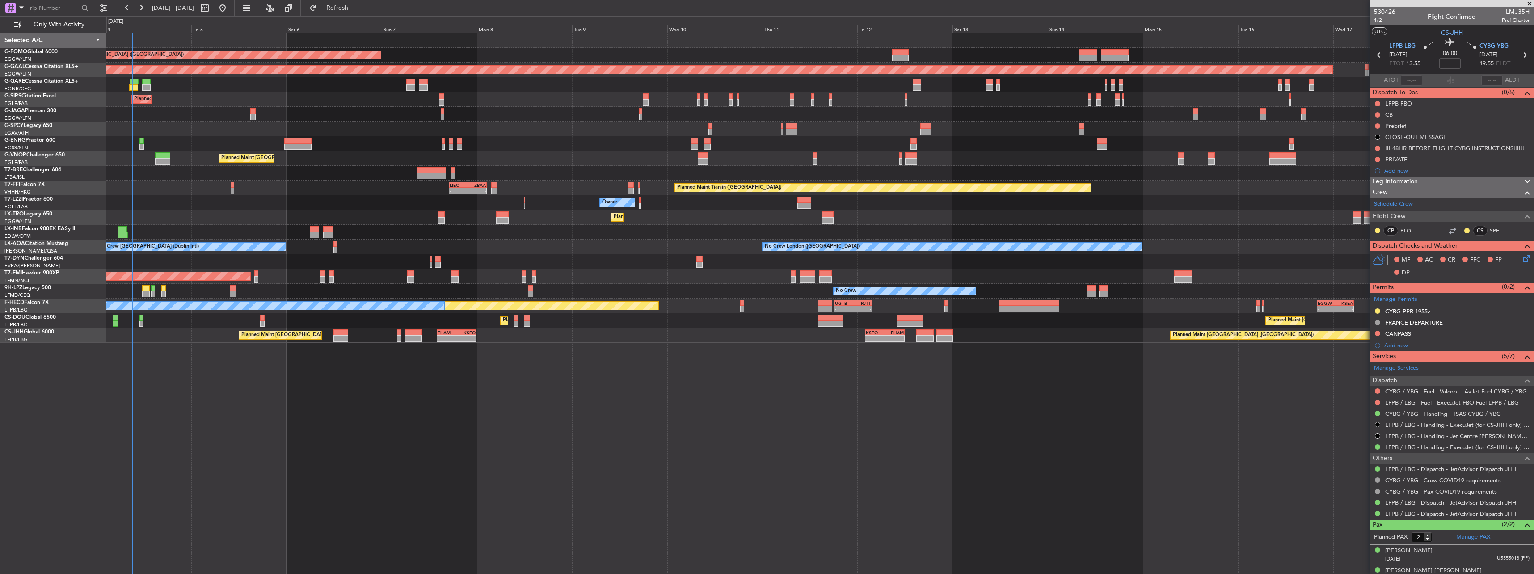
click at [617, 443] on div "Planned Maint London (Luton) Planned Maint Dusseldorf Unplanned Maint Chester P…" at bounding box center [820, 303] width 1428 height 541
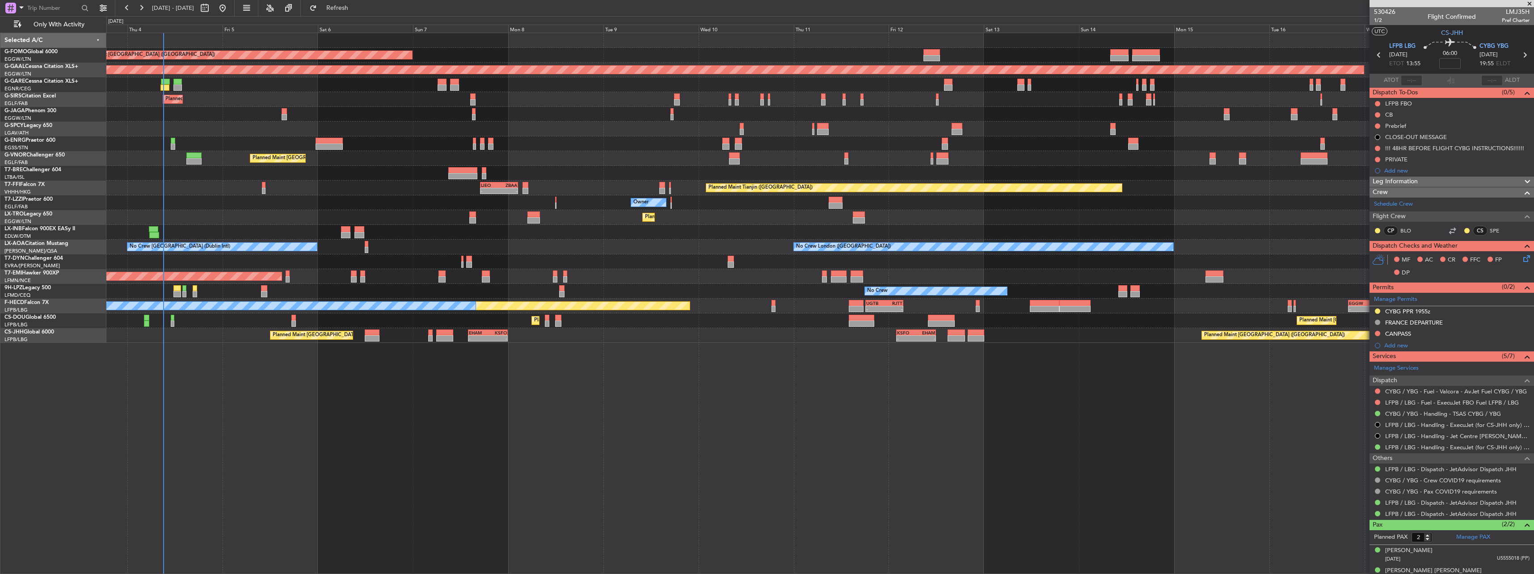
click at [653, 434] on div "Planned Maint London (Luton) Planned Maint Dusseldorf Unplanned Maint Chester P…" at bounding box center [820, 303] width 1428 height 541
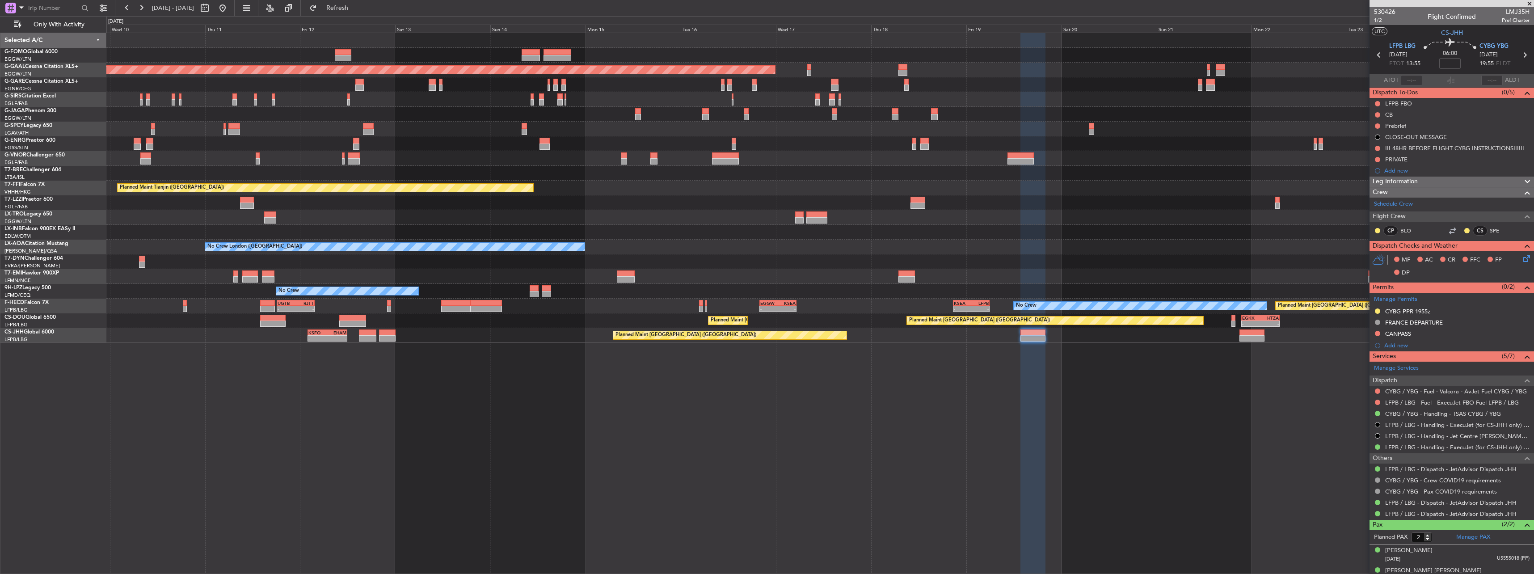
click at [305, 196] on div "Planned Maint London (Luton) Planned Maint Dusseldorf Planned Maint London (Lut…" at bounding box center [819, 188] width 1427 height 310
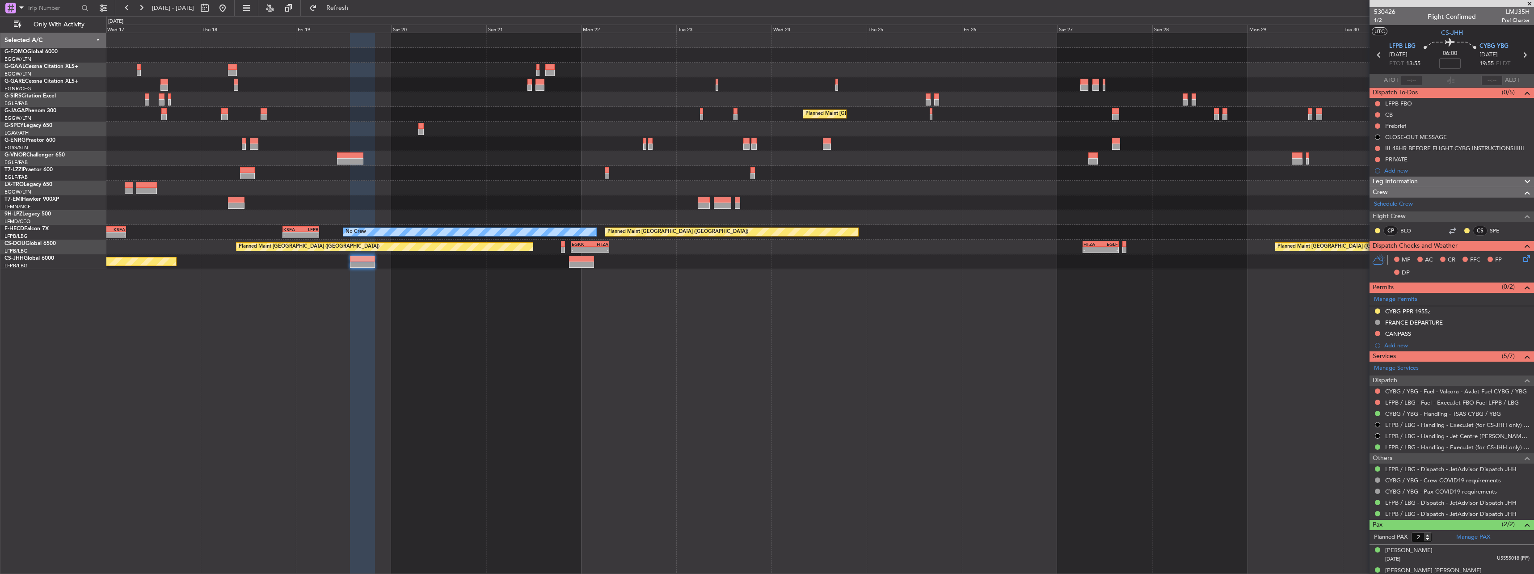
click at [393, 175] on div "Planned Maint Dusseldorf Planned Maint London (Luton) - - EGGW 20:00 Z KSEA 05:…" at bounding box center [819, 151] width 1427 height 236
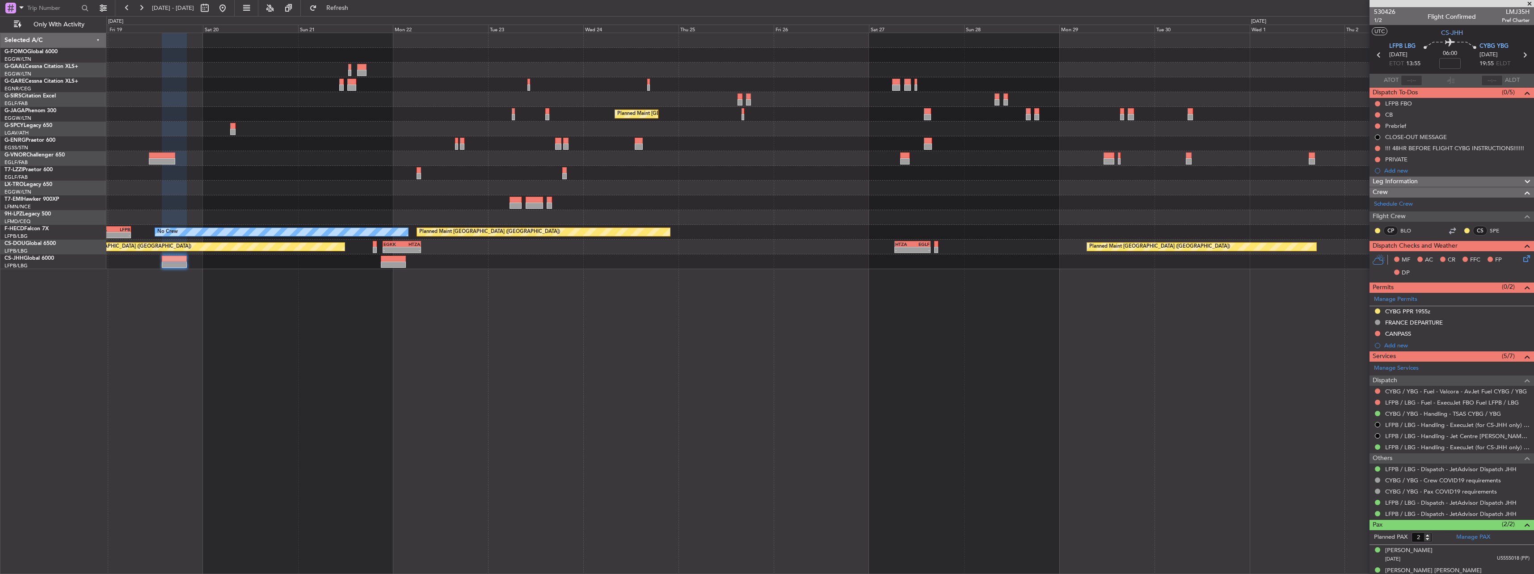
click at [552, 178] on div "Planned Maint London (Luton) Planned Maint Paris (Le Bourget) No Crew - - KSEA …" at bounding box center [819, 151] width 1427 height 236
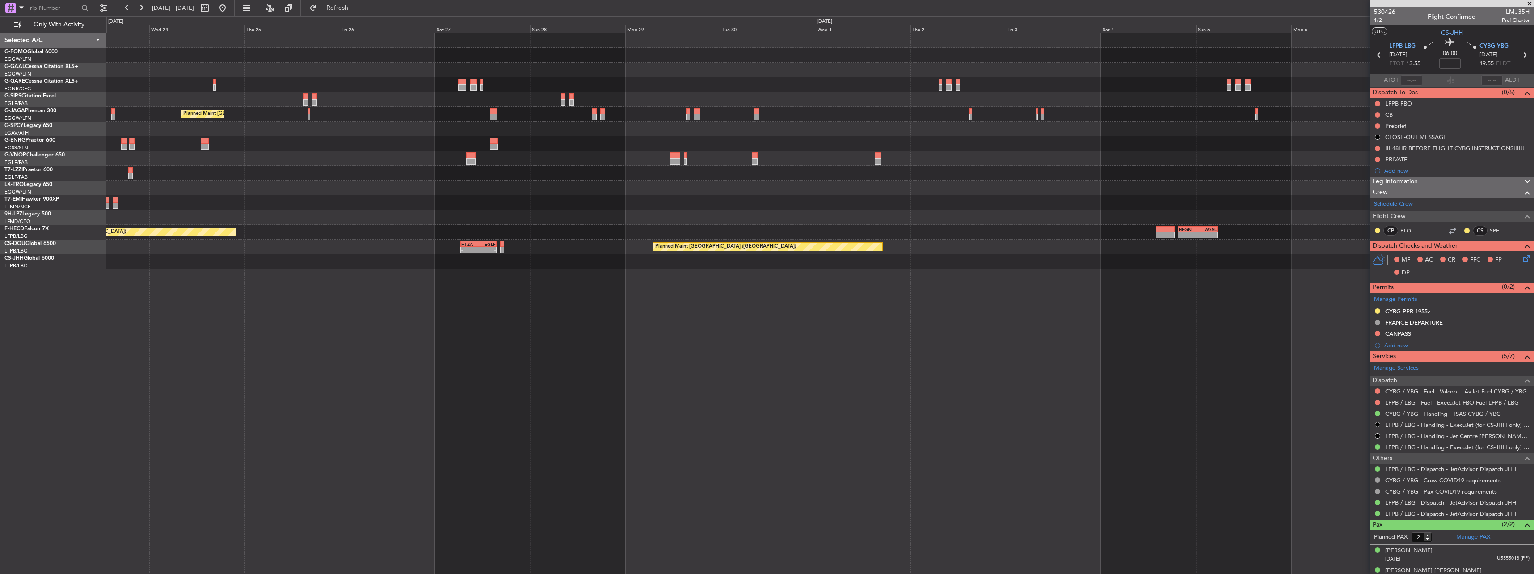
click at [375, 205] on div "Planned Maint London (Luton) Planned Maint Paris (Le Bourget) - - HEGN 19:30 Z …" at bounding box center [819, 151] width 1427 height 236
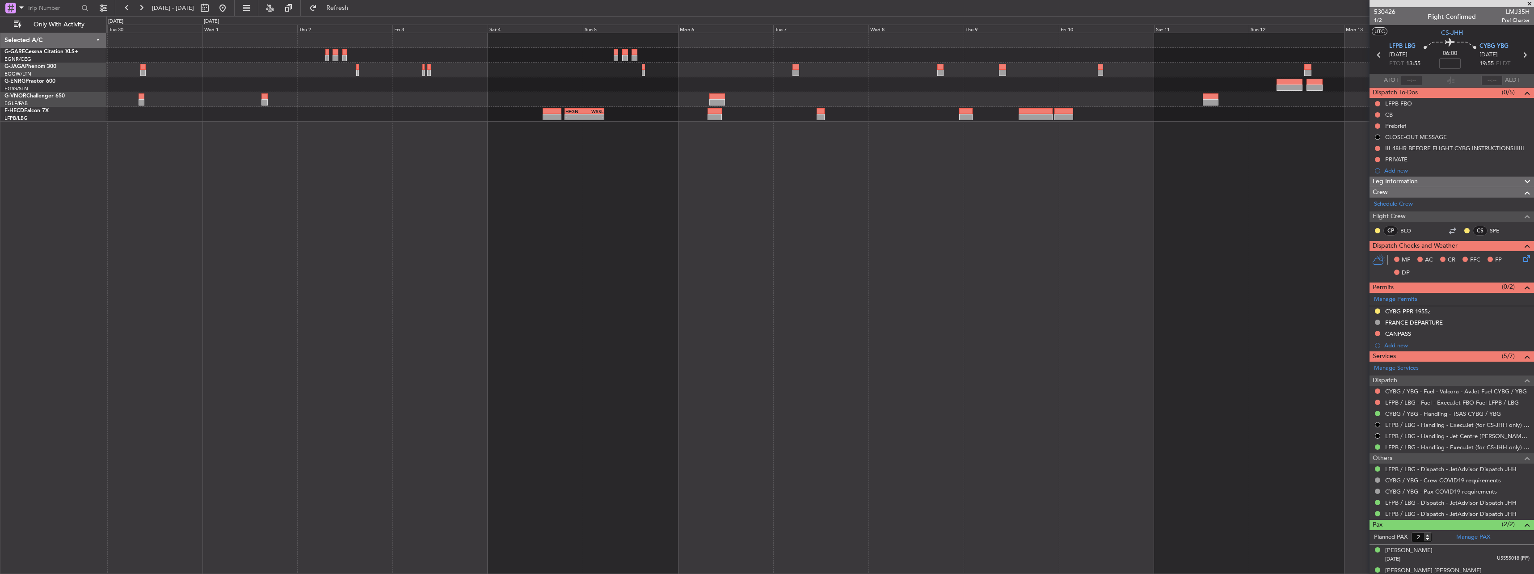
click at [417, 163] on div "- - HEGN 19:30 Z WSSL 05:25 Z" at bounding box center [820, 303] width 1428 height 541
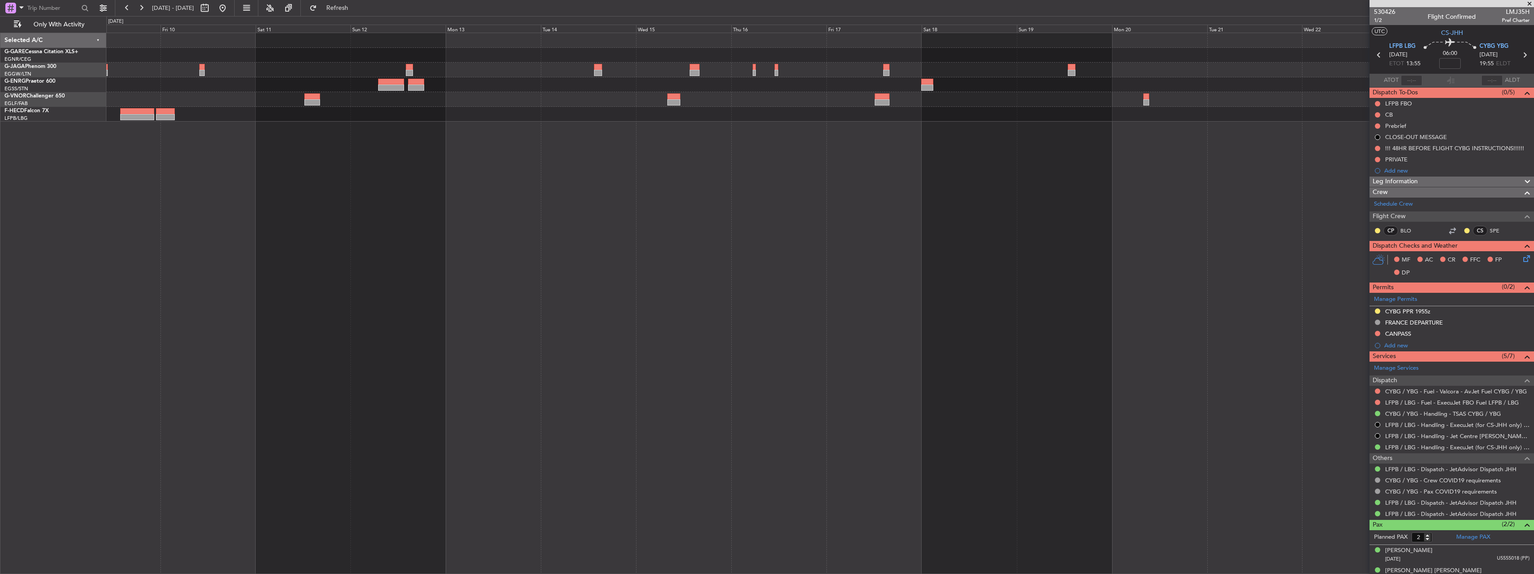
click at [564, 143] on div at bounding box center [820, 303] width 1428 height 541
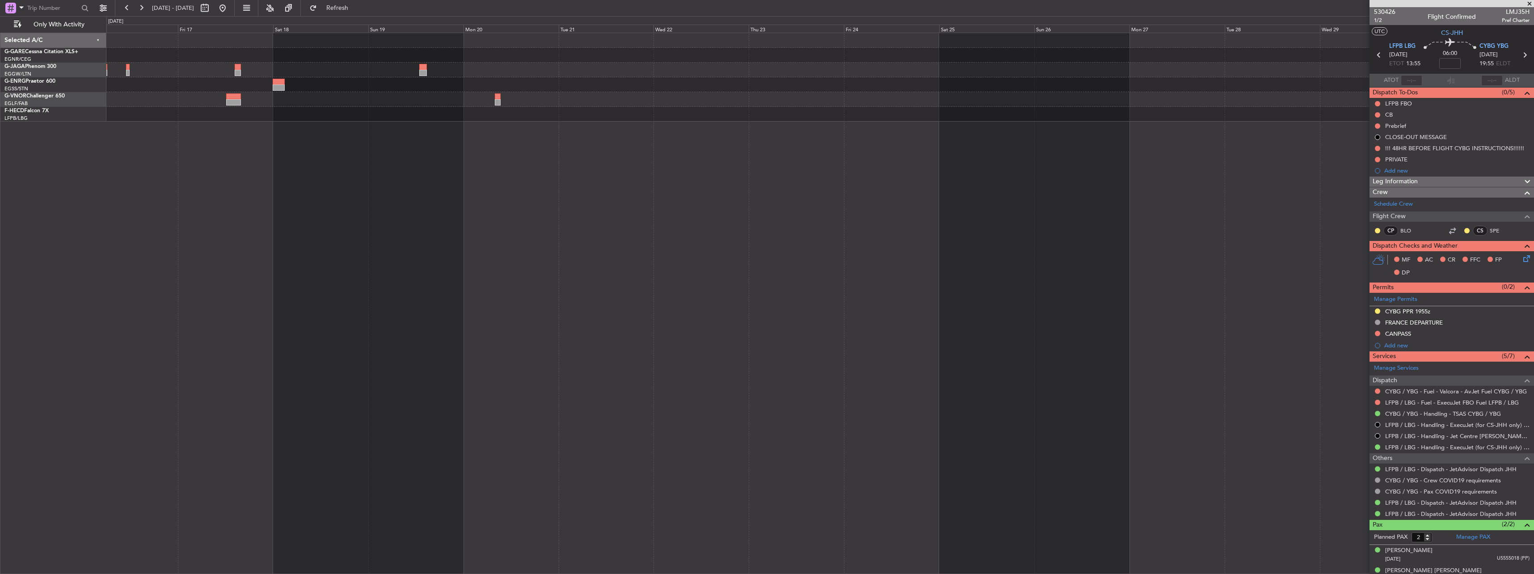
click at [353, 81] on div at bounding box center [819, 84] width 1427 height 15
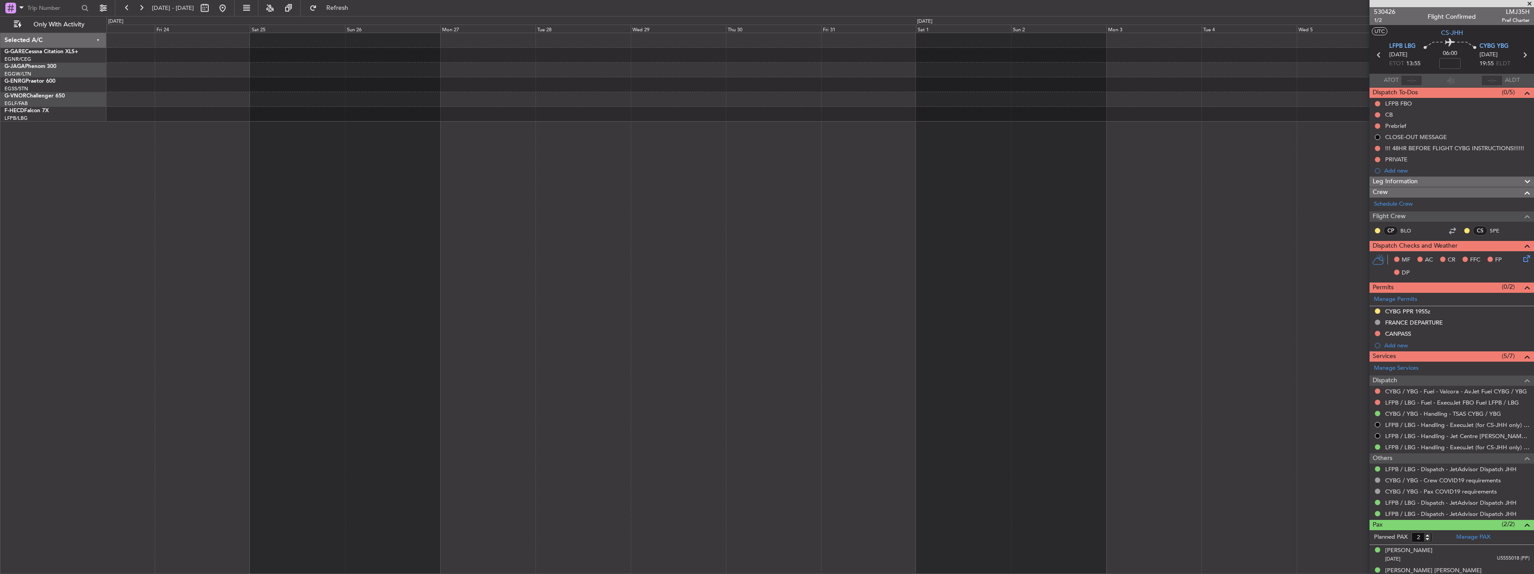
click at [1083, 85] on div at bounding box center [819, 84] width 1427 height 15
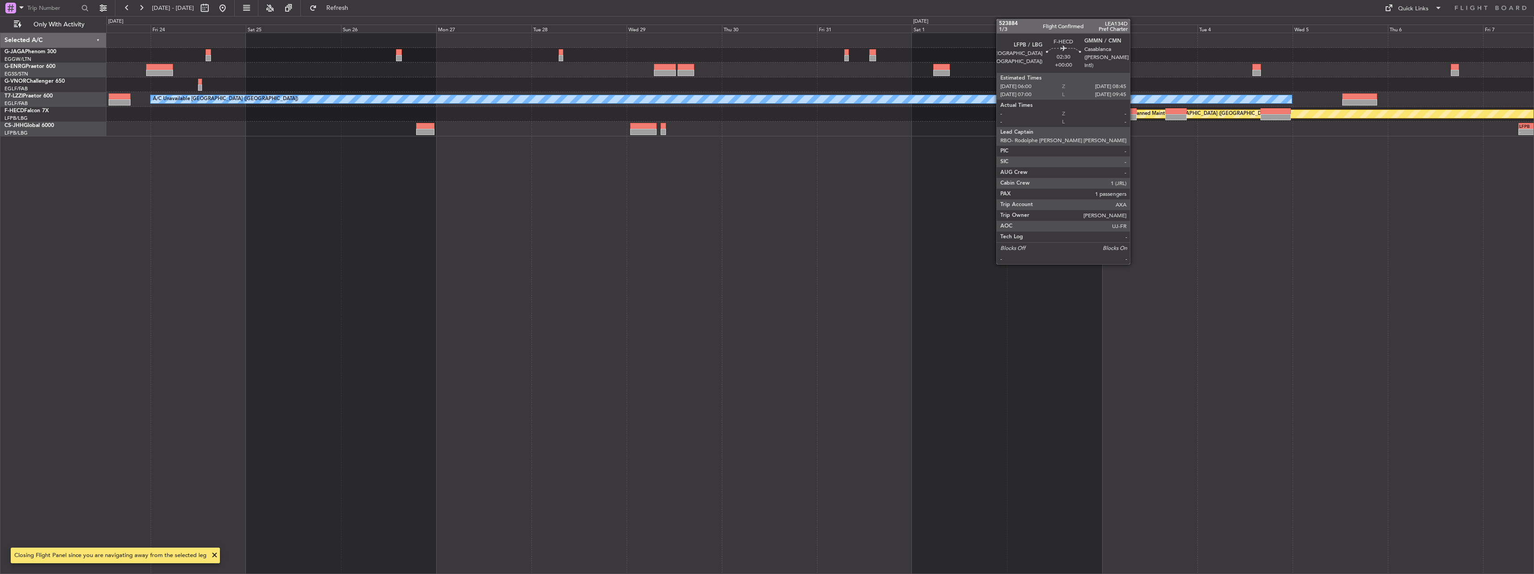
click at [1134, 112] on div at bounding box center [1130, 111] width 11 height 6
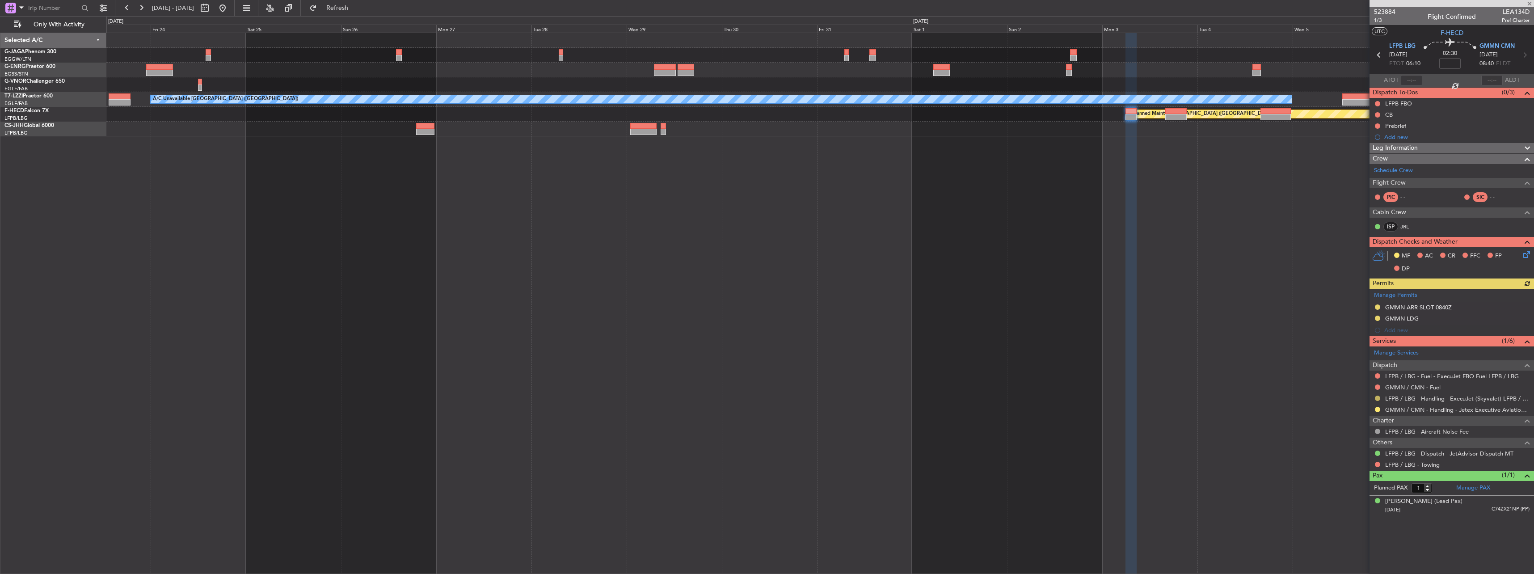
click at [1377, 398] on button at bounding box center [1377, 398] width 5 height 5
click at [1377, 505] on li "Confirmed" at bounding box center [1377, 504] width 103 height 13
click at [230, 6] on div at bounding box center [214, 8] width 32 height 14
click at [230, 7] on button at bounding box center [222, 8] width 14 height 14
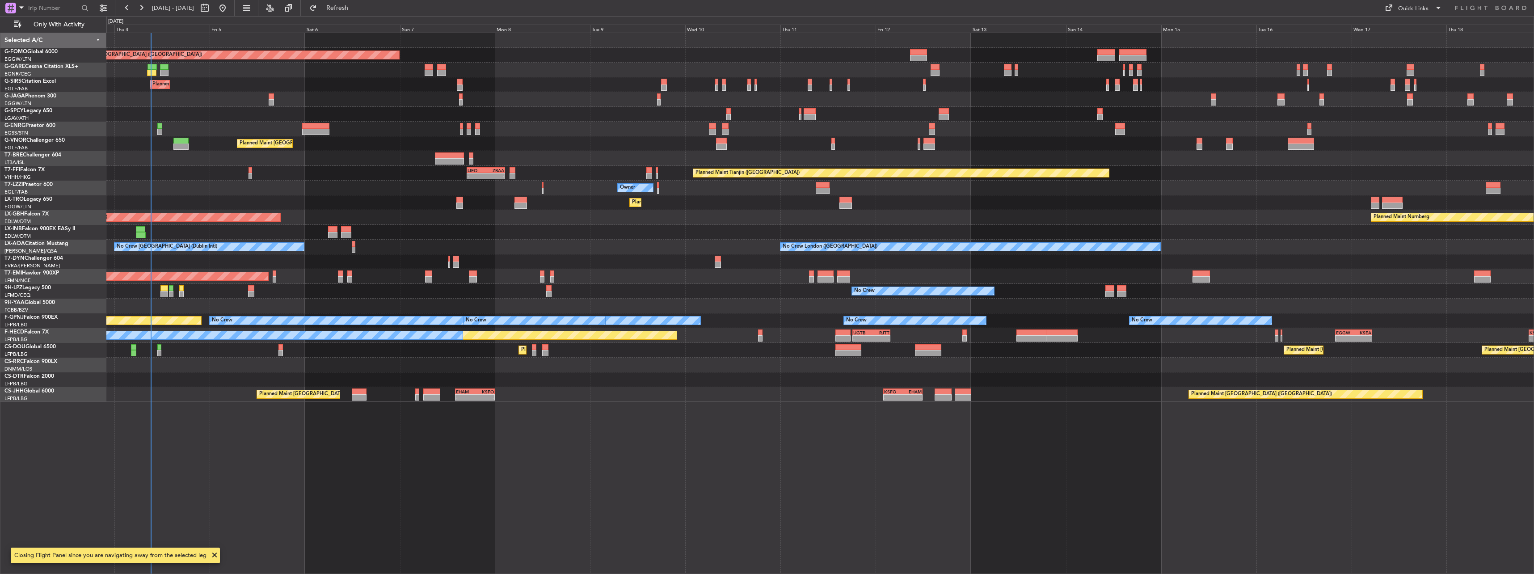
click at [217, 207] on div "Planned Maint London (Luton) Unplanned Maint Chester Planned Maint London (Farn…" at bounding box center [820, 303] width 1428 height 541
